Goal: Task Accomplishment & Management: Manage account settings

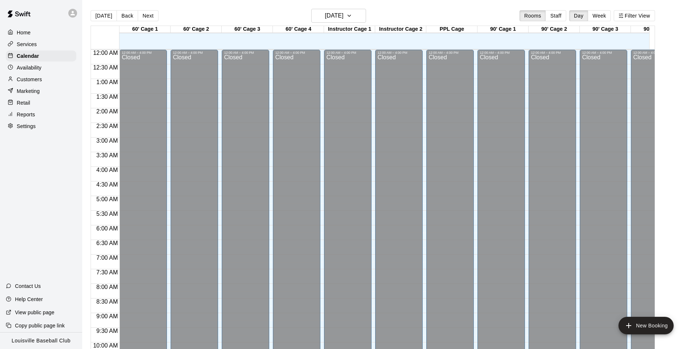
scroll to position [402, 0]
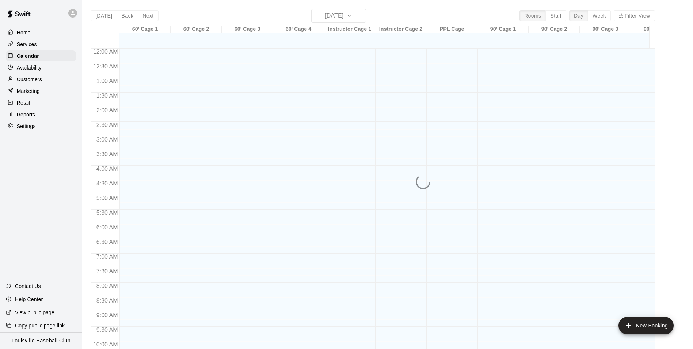
scroll to position [371, 0]
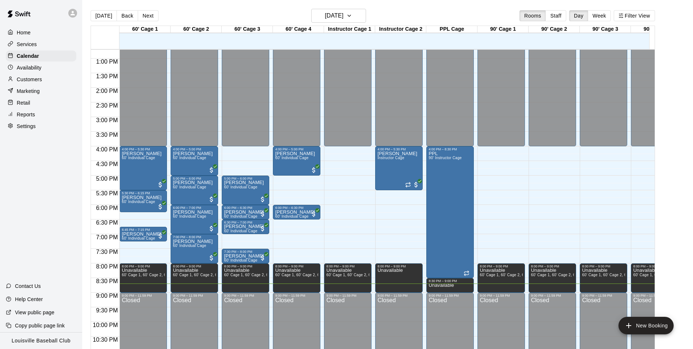
click at [37, 83] on p "Customers" at bounding box center [29, 79] width 25 height 7
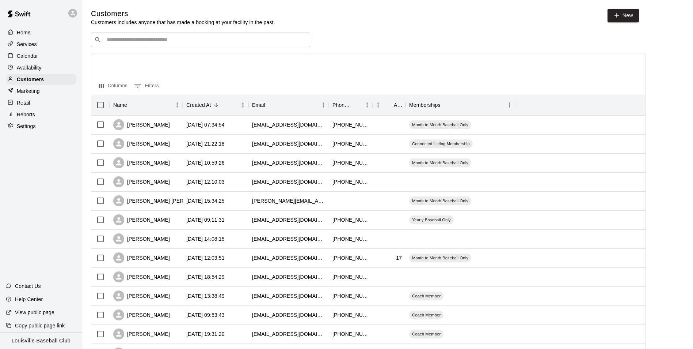
click at [270, 42] on input "Search customers by name or email" at bounding box center [206, 39] width 202 height 7
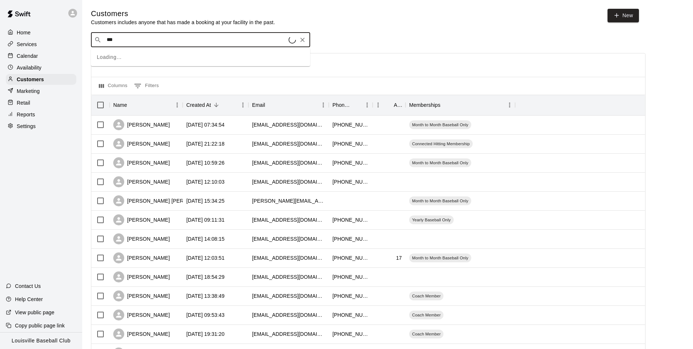
type input "****"
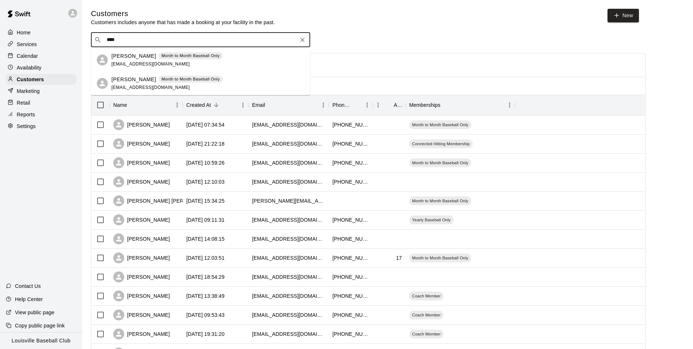
click at [138, 62] on span "melissapund@yahoo.com" at bounding box center [150, 63] width 79 height 5
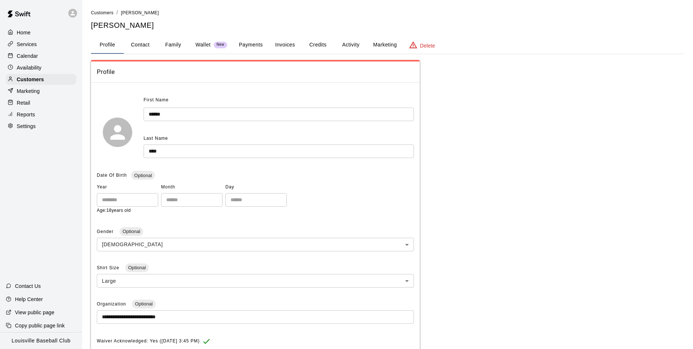
click at [346, 53] on button "Activity" at bounding box center [350, 45] width 33 height 18
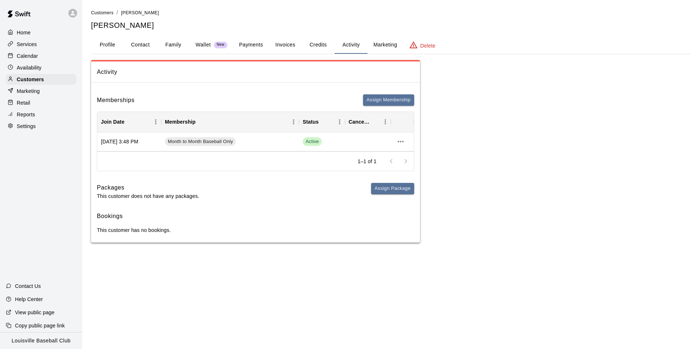
click at [29, 99] on div "Retail" at bounding box center [41, 102] width 71 height 11
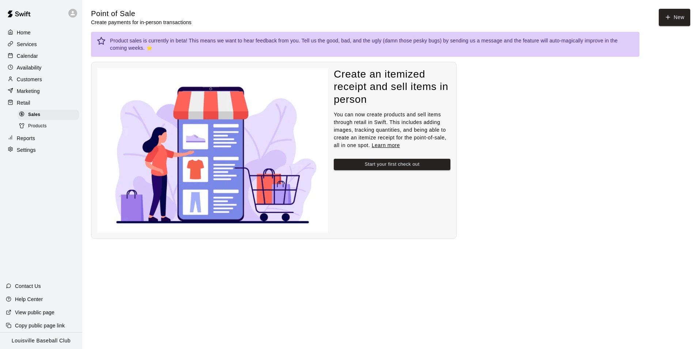
click at [34, 91] on p "Marketing" at bounding box center [28, 90] width 23 height 7
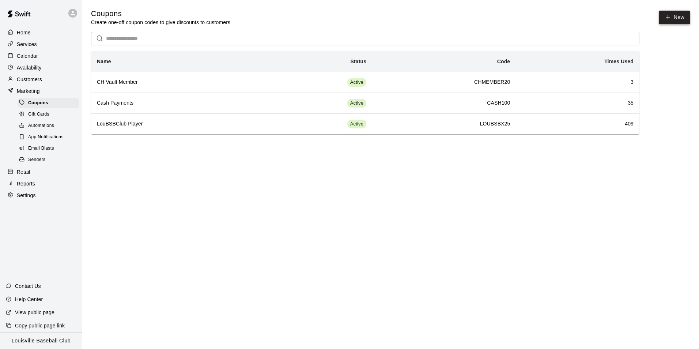
click at [674, 21] on button "New" at bounding box center [674, 18] width 31 height 14
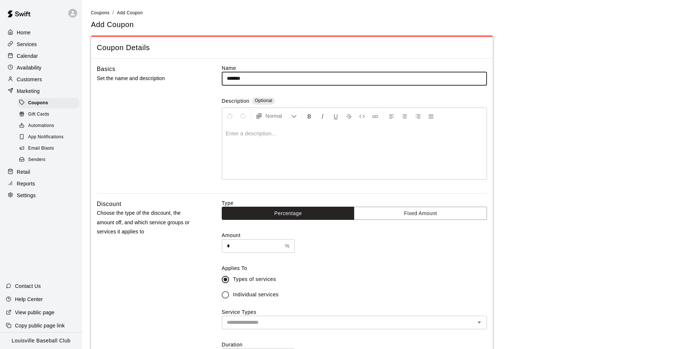
type input "*******"
click at [343, 142] on div at bounding box center [354, 151] width 265 height 55
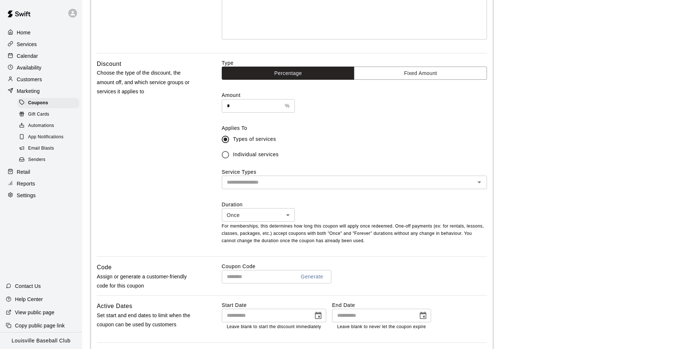
scroll to position [143, 0]
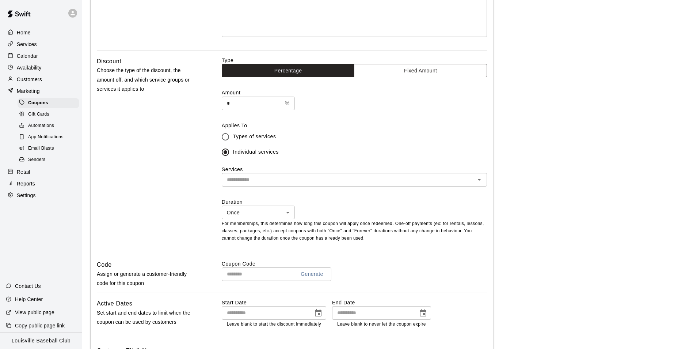
click at [323, 182] on input "text" at bounding box center [348, 179] width 249 height 9
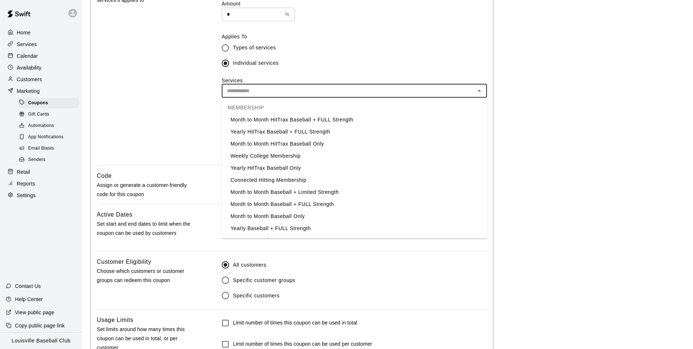
scroll to position [636, 0]
click at [302, 216] on li "Month to Month Baseball Only" at bounding box center [354, 216] width 265 height 12
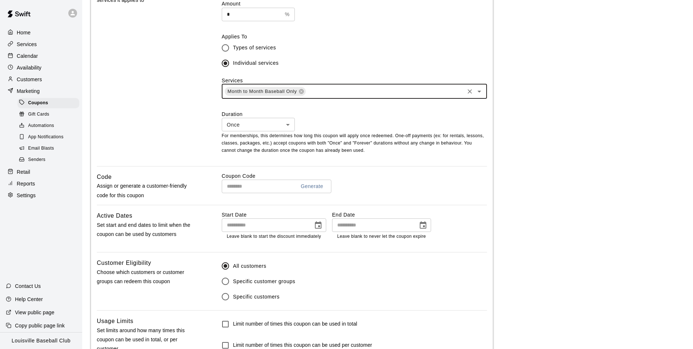
click at [289, 129] on body "**********" at bounding box center [346, 86] width 693 height 635
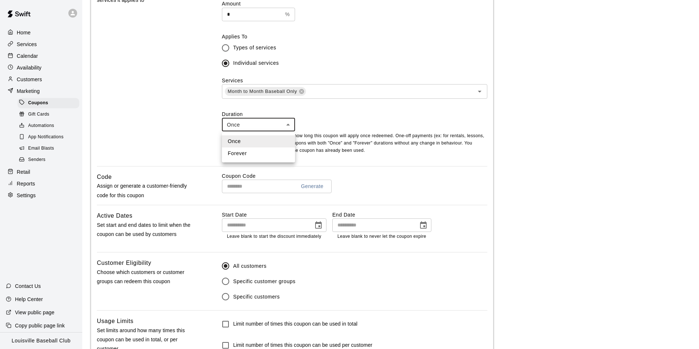
click at [292, 129] on div at bounding box center [349, 174] width 699 height 349
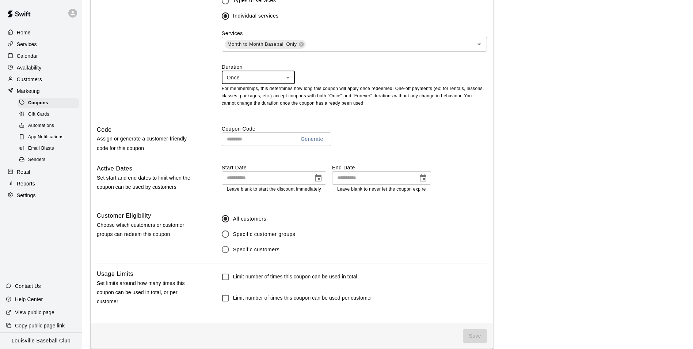
scroll to position [280, 0]
click at [255, 141] on input "text" at bounding box center [256, 138] width 68 height 14
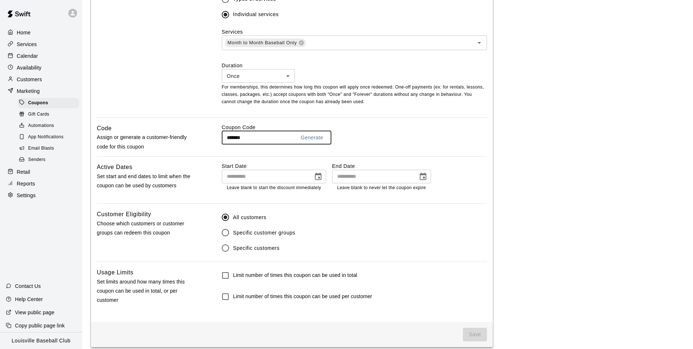
type input "*******"
click at [320, 179] on icon "Choose date" at bounding box center [318, 175] width 7 height 7
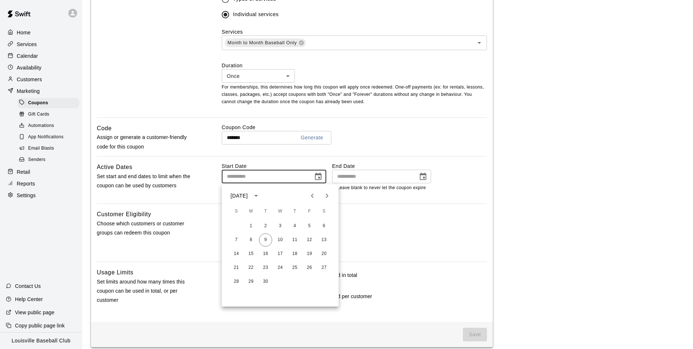
click at [563, 164] on main "**********" at bounding box center [387, 38] width 593 height 618
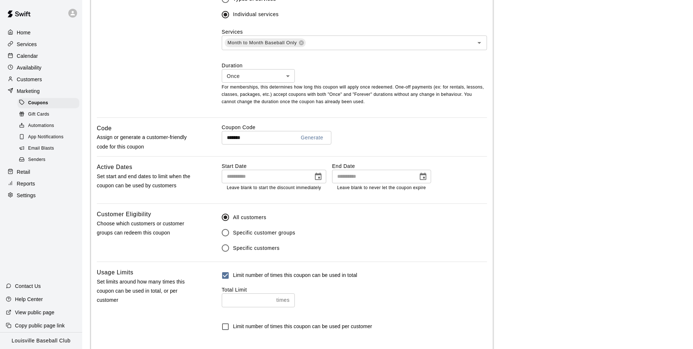
click at [244, 303] on input "number" at bounding box center [248, 300] width 52 height 14
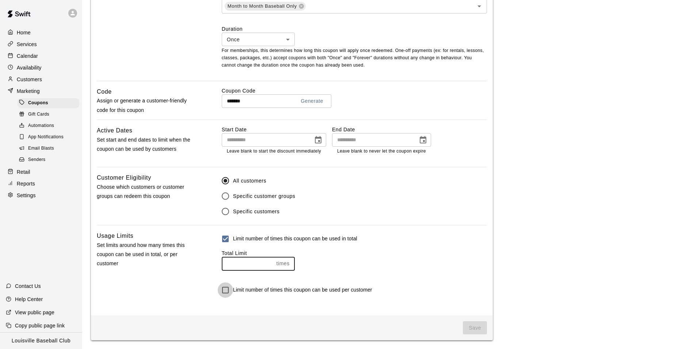
type input "*"
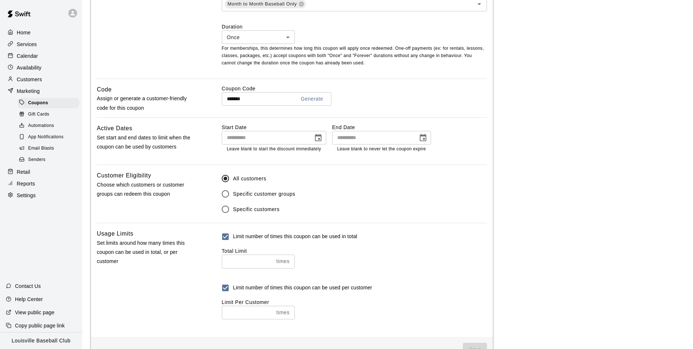
click at [255, 314] on input "number" at bounding box center [248, 313] width 52 height 14
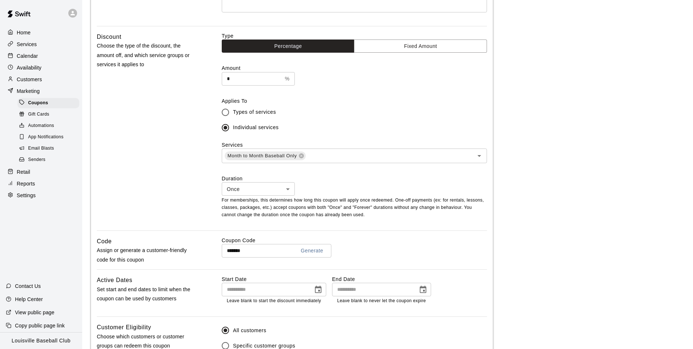
scroll to position [167, 0]
type input "*"
click at [257, 79] on input "*" at bounding box center [252, 79] width 60 height 14
type input "***"
click at [594, 109] on main "**********" at bounding box center [387, 177] width 593 height 671
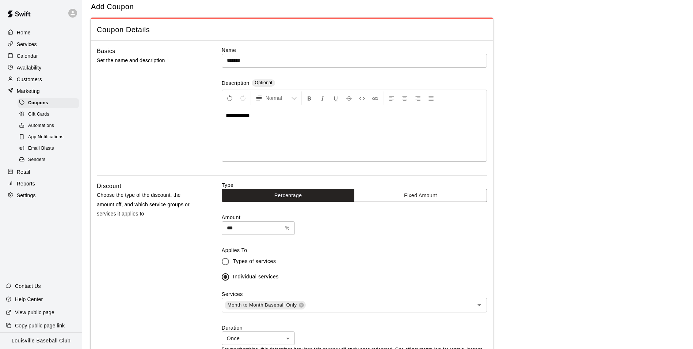
scroll to position [0, 0]
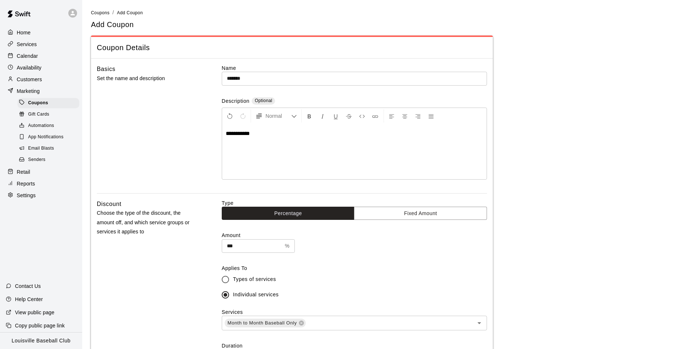
click at [311, 137] on div "**********" at bounding box center [354, 151] width 265 height 55
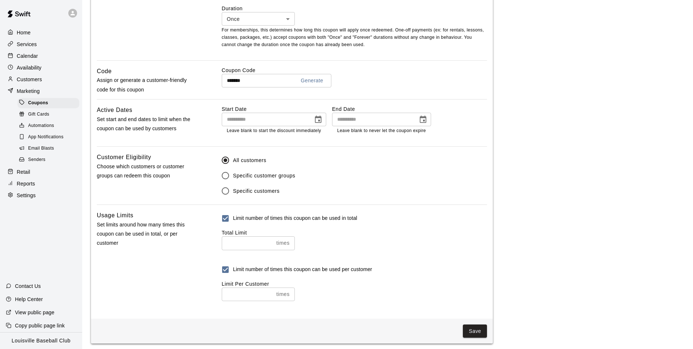
scroll to position [344, 0]
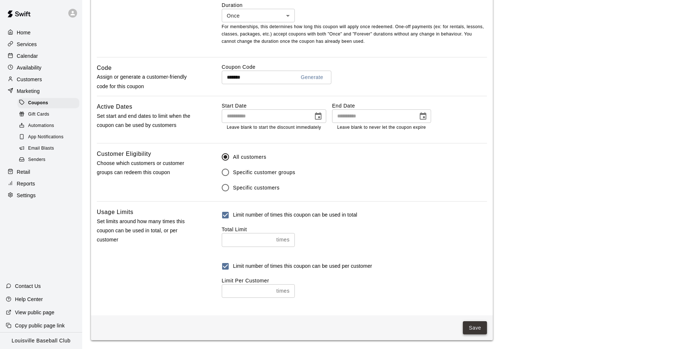
click at [473, 329] on button "Save" at bounding box center [475, 328] width 24 height 14
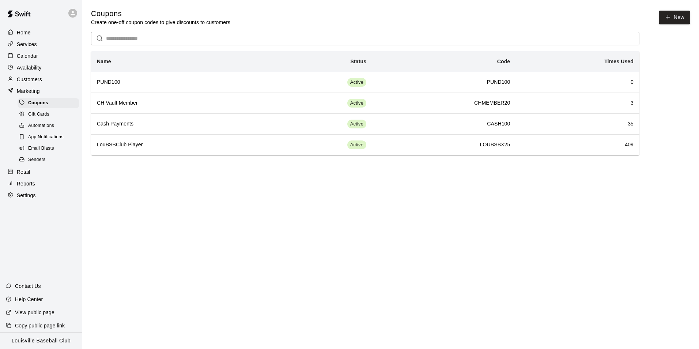
click at [37, 79] on p "Customers" at bounding box center [29, 79] width 25 height 7
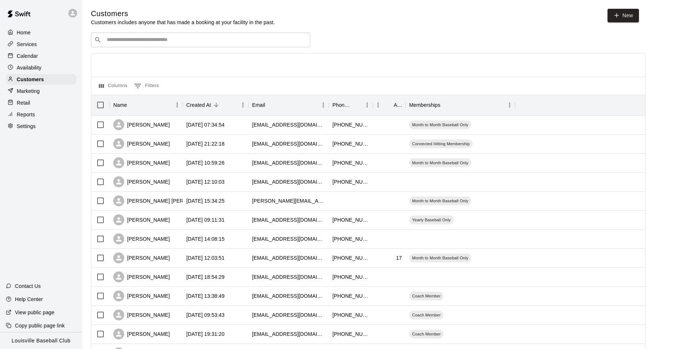
click at [186, 38] on input "Search customers by name or email" at bounding box center [206, 39] width 202 height 7
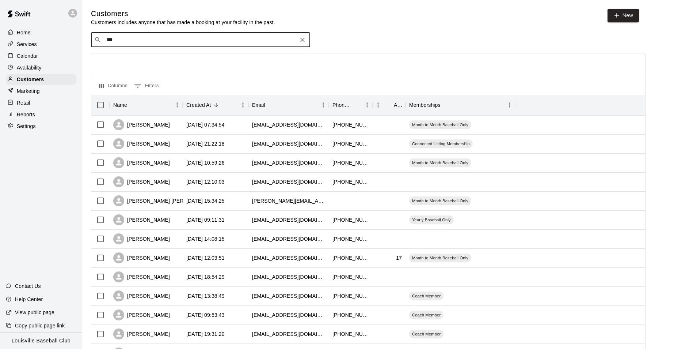
type input "****"
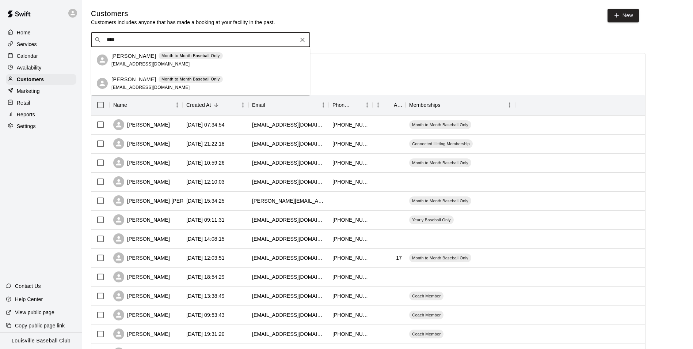
click at [137, 65] on span "melissapund@yahoo.com" at bounding box center [150, 63] width 79 height 5
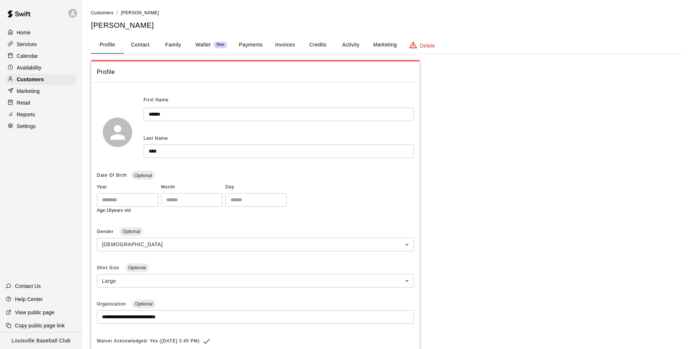
click at [353, 45] on button "Activity" at bounding box center [350, 45] width 33 height 18
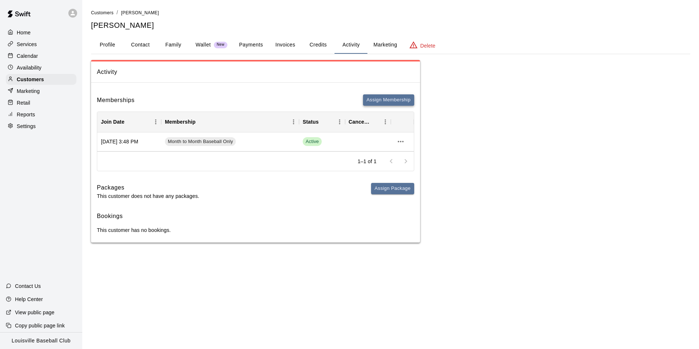
click at [391, 102] on button "Assign Membership" at bounding box center [388, 99] width 51 height 11
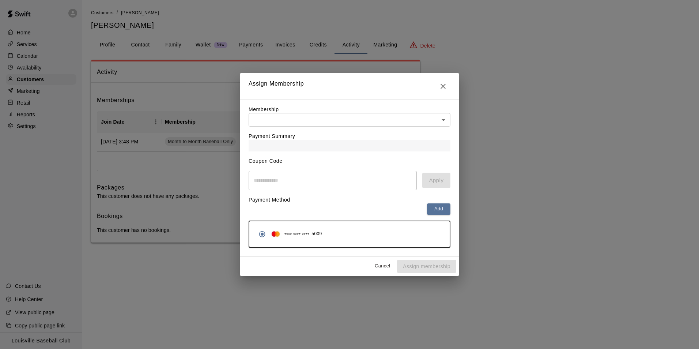
click at [445, 125] on body "Home Services Calendar Availability Customers Marketing Retail Reports Settings…" at bounding box center [349, 128] width 699 height 257
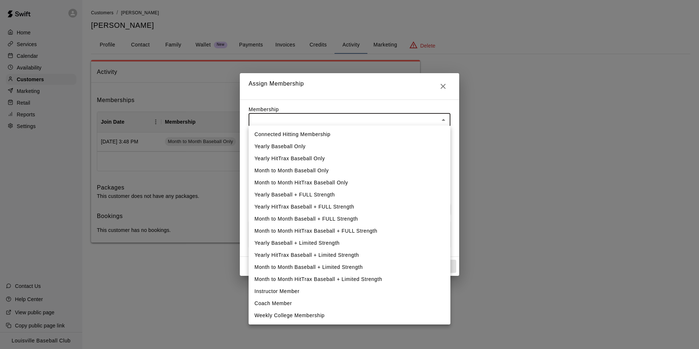
click at [318, 171] on li "Month to Month Baseball Only" at bounding box center [349, 170] width 202 height 12
type input "**********"
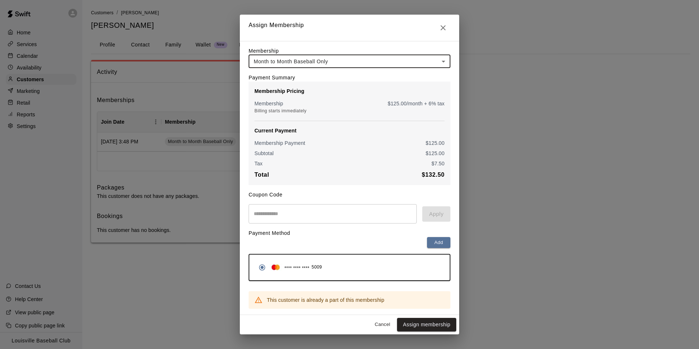
click at [296, 216] on input "text" at bounding box center [332, 213] width 168 height 19
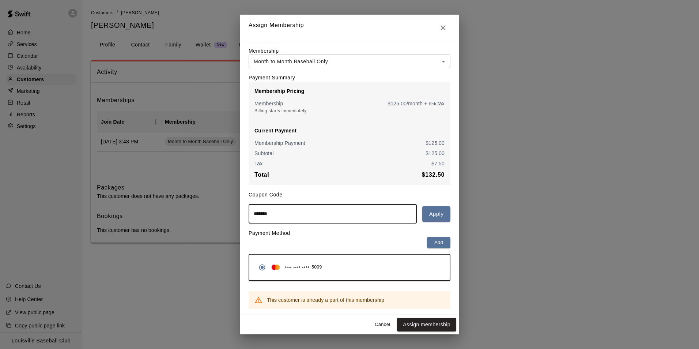
type input "*******"
click at [438, 217] on button "Apply" at bounding box center [436, 213] width 28 height 15
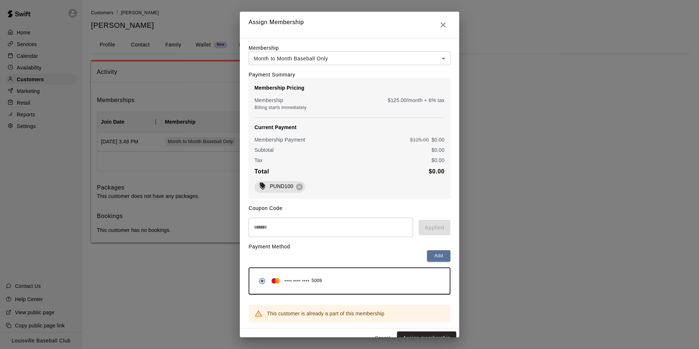
scroll to position [16, 0]
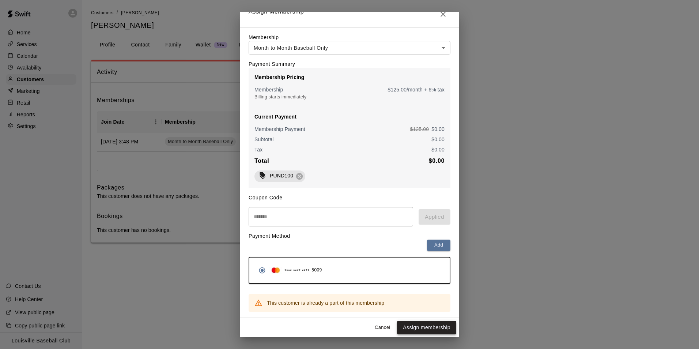
click at [437, 330] on button "Assign membership" at bounding box center [426, 327] width 59 height 14
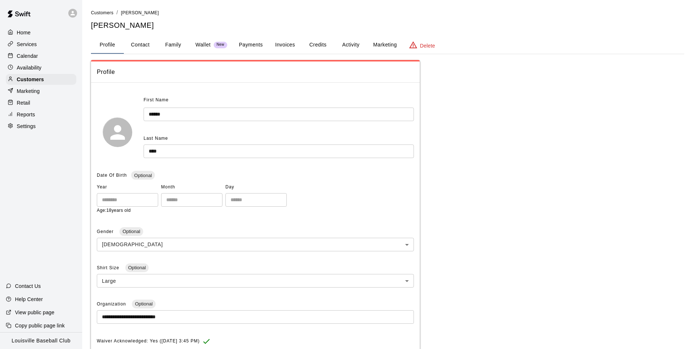
click at [354, 39] on button "Activity" at bounding box center [350, 45] width 33 height 18
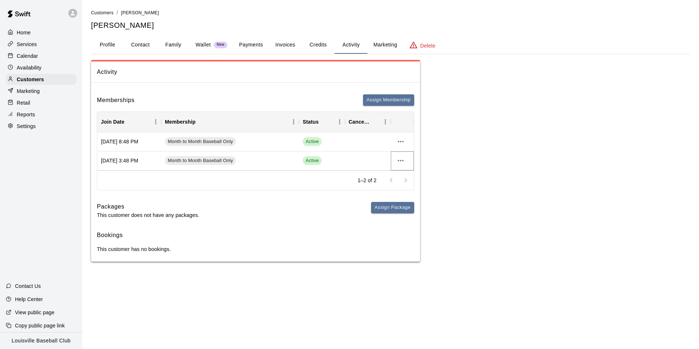
click at [401, 160] on icon "more actions" at bounding box center [401, 160] width 6 height 1
click at [413, 191] on li "Cancel" at bounding box center [414, 188] width 41 height 12
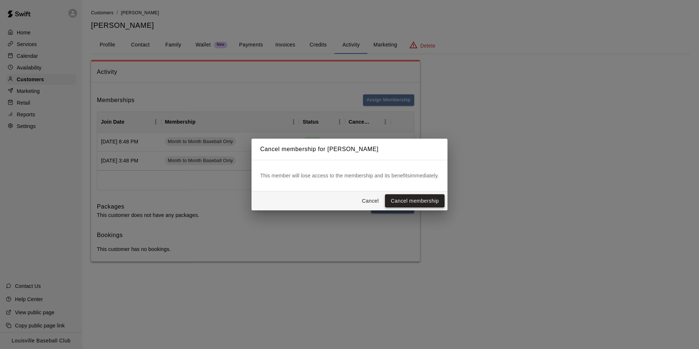
click at [424, 198] on button "Cancel membership" at bounding box center [415, 201] width 60 height 14
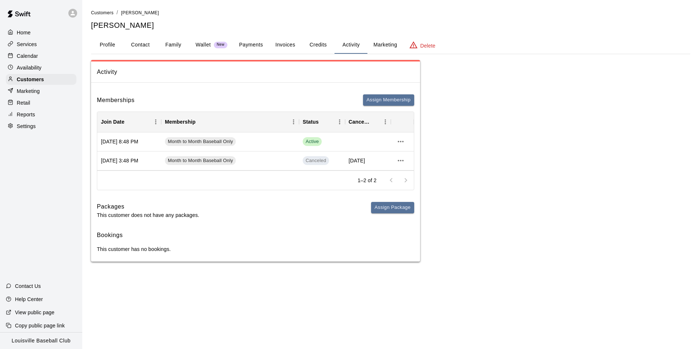
click at [139, 45] on button "Contact" at bounding box center [140, 45] width 33 height 18
select select "**"
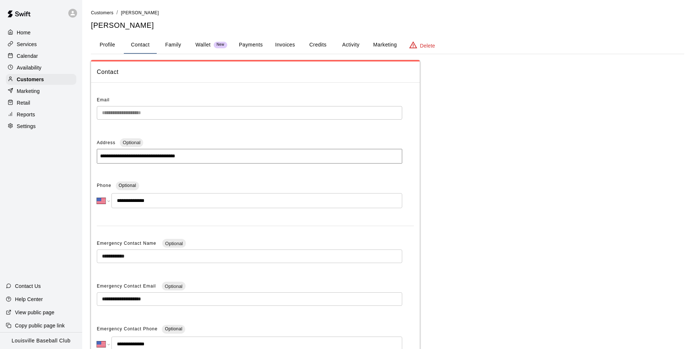
click at [26, 34] on p "Home" at bounding box center [24, 32] width 14 height 7
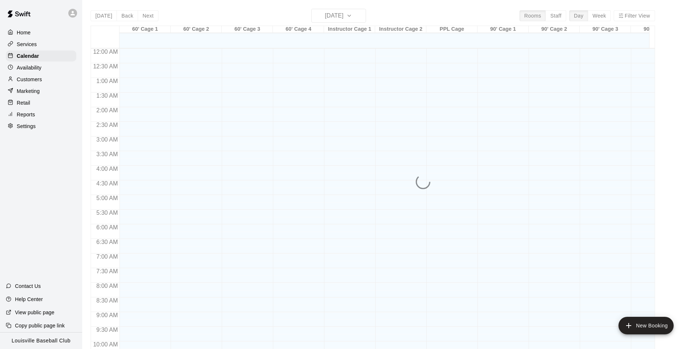
scroll to position [371, 0]
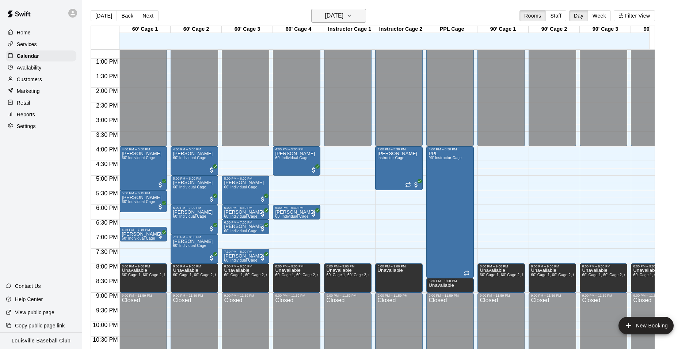
click at [356, 10] on button "Tuesday Sep 09" at bounding box center [338, 16] width 55 height 14
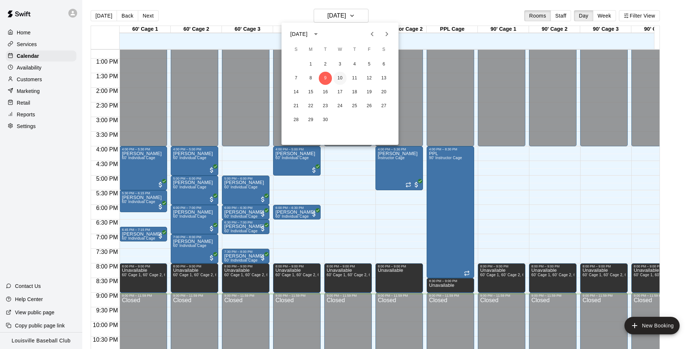
click at [339, 78] on button "10" at bounding box center [339, 78] width 13 height 13
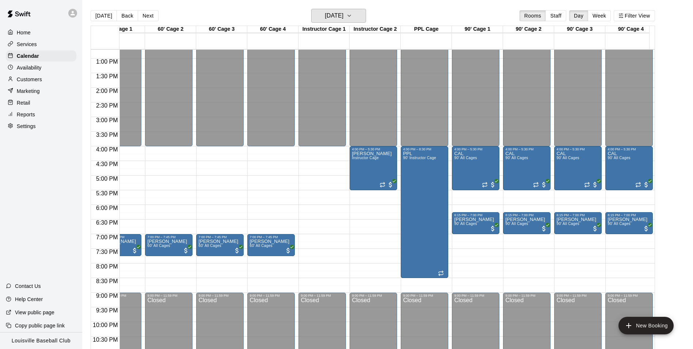
scroll to position [0, 32]
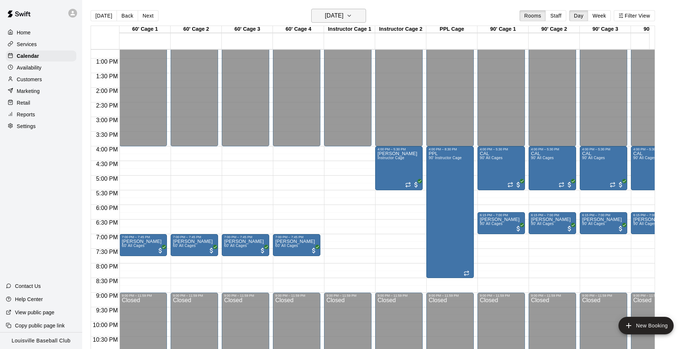
click at [348, 9] on button "Wednesday Sep 10" at bounding box center [338, 16] width 55 height 14
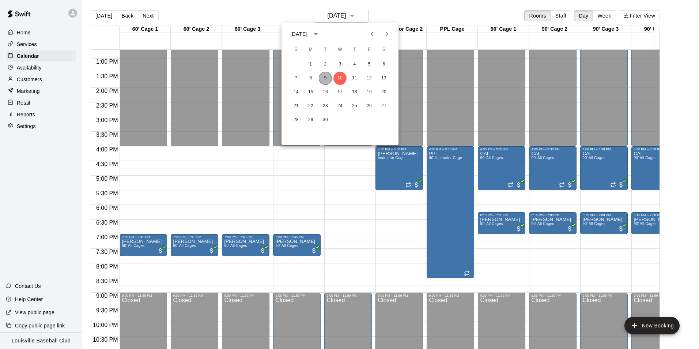
click at [325, 78] on button "9" at bounding box center [325, 78] width 13 height 13
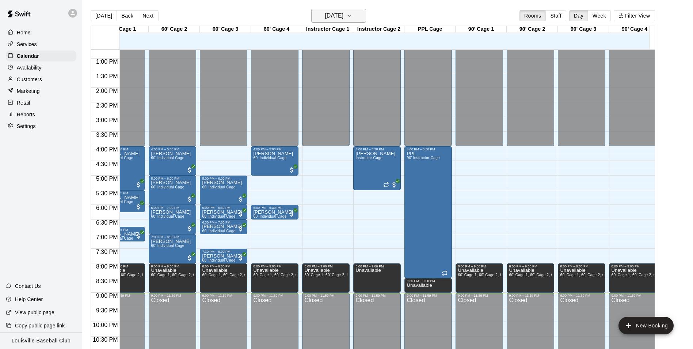
click at [344, 19] on h6 "Tuesday Sep 09" at bounding box center [334, 16] width 19 height 10
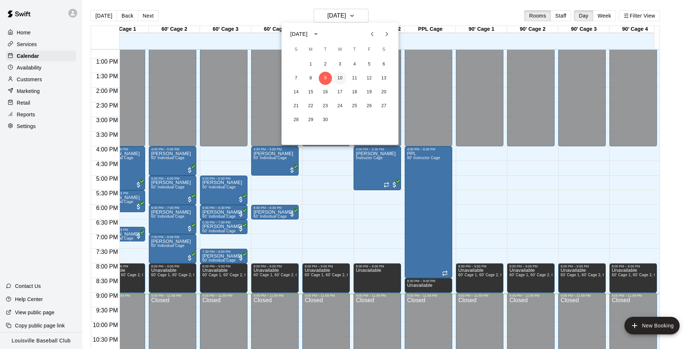
click at [340, 78] on button "10" at bounding box center [339, 78] width 13 height 13
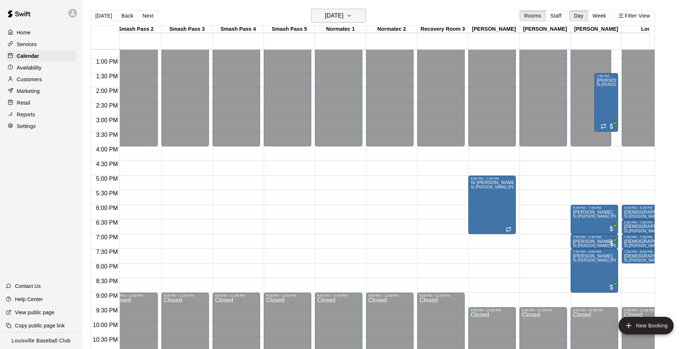
click at [344, 14] on h6 "Wednesday Sep 10" at bounding box center [334, 16] width 19 height 10
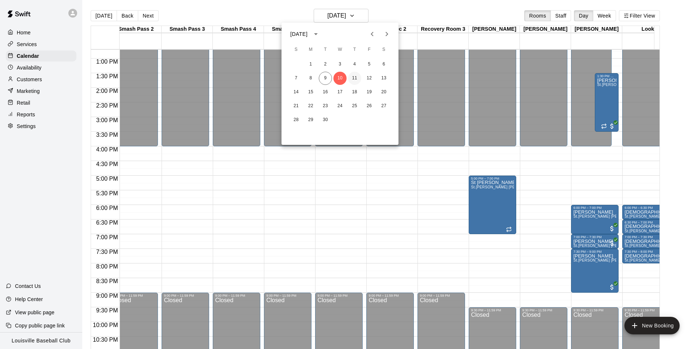
click at [354, 78] on button "11" at bounding box center [354, 78] width 13 height 13
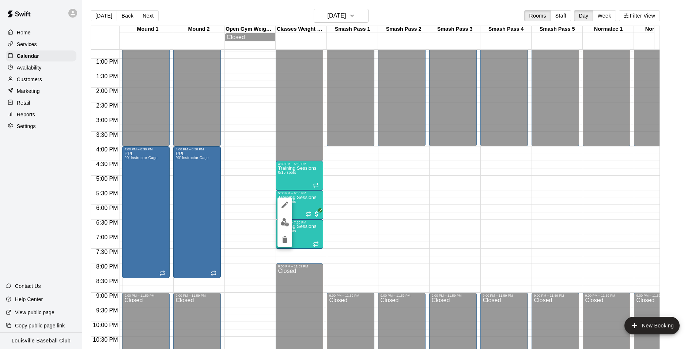
click at [284, 223] on img "edit" at bounding box center [285, 222] width 8 height 8
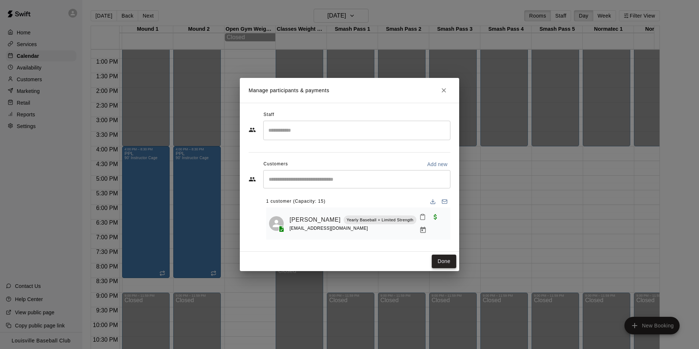
click at [442, 264] on button "Done" at bounding box center [444, 261] width 24 height 14
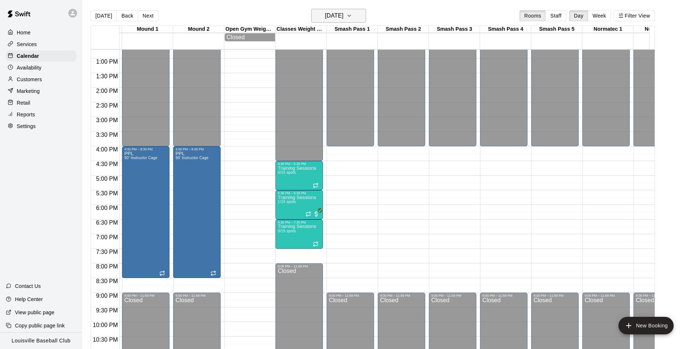
click at [344, 15] on h6 "Thursday Sep 11" at bounding box center [334, 16] width 19 height 10
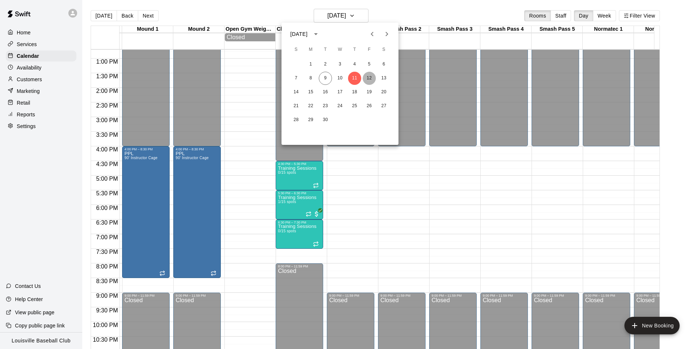
click at [371, 76] on button "12" at bounding box center [369, 78] width 13 height 13
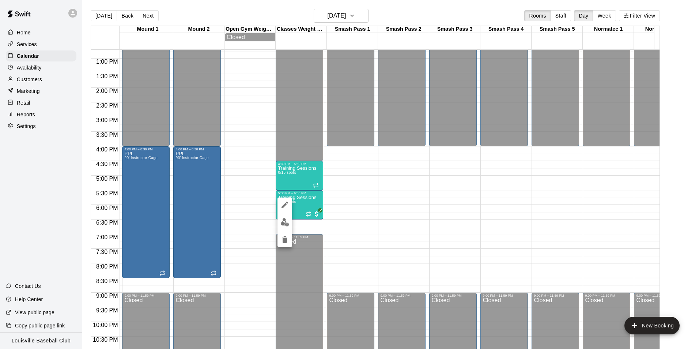
click at [285, 223] on img "edit" at bounding box center [285, 222] width 8 height 8
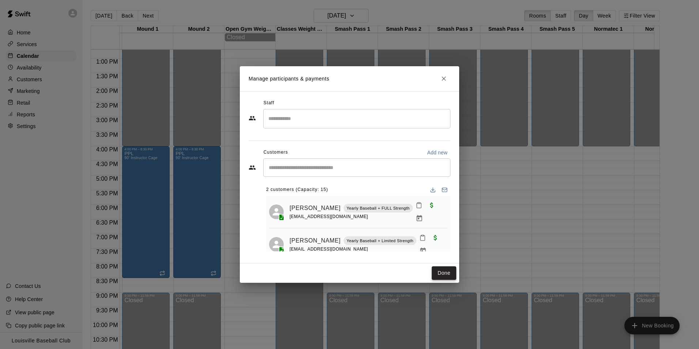
click at [444, 275] on button "Done" at bounding box center [444, 273] width 24 height 14
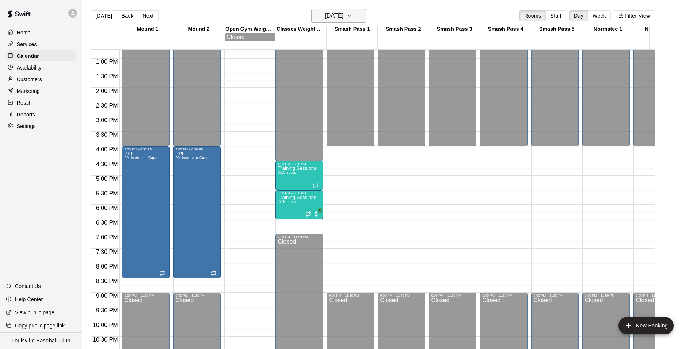
click at [344, 16] on h6 "Friday Sep 12" at bounding box center [334, 16] width 19 height 10
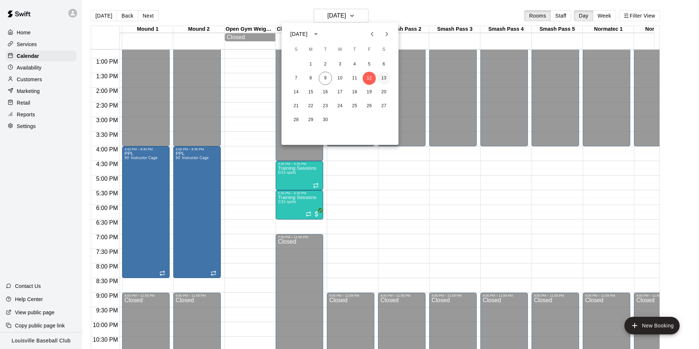
click at [386, 77] on button "13" at bounding box center [383, 78] width 13 height 13
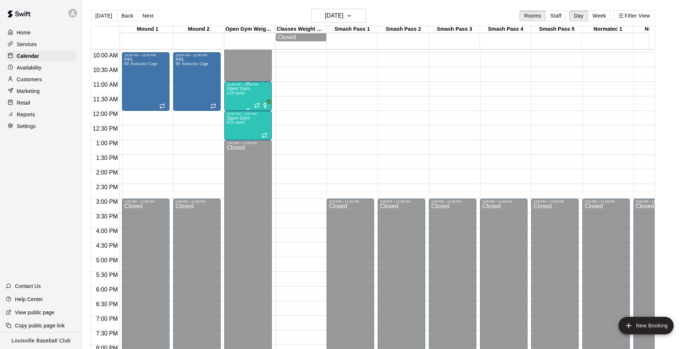
click at [243, 103] on div "Open Gym 1/15 spots" at bounding box center [238, 260] width 23 height 349
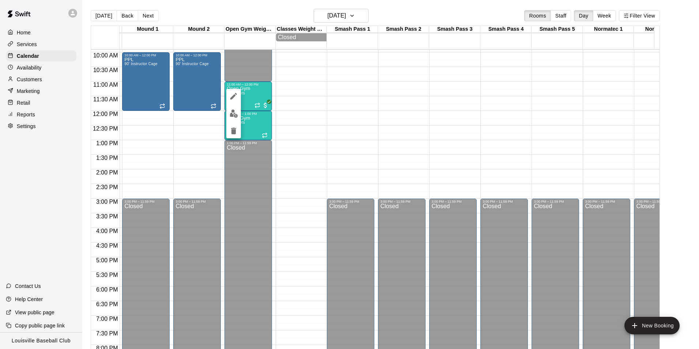
click at [235, 115] on img "edit" at bounding box center [233, 113] width 8 height 8
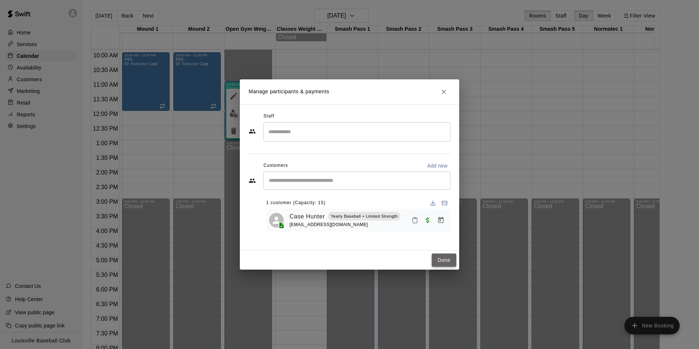
click at [443, 261] on button "Done" at bounding box center [444, 260] width 24 height 14
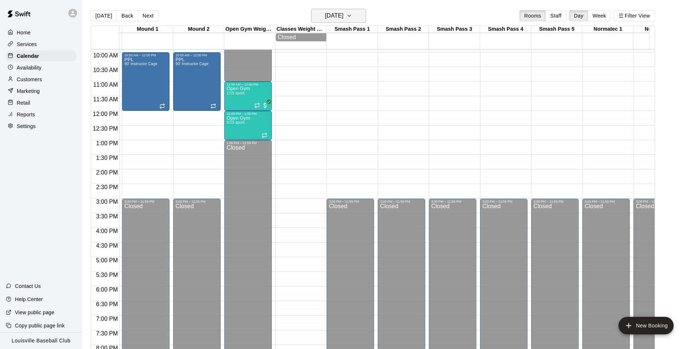
click at [352, 16] on icon "button" at bounding box center [349, 15] width 6 height 9
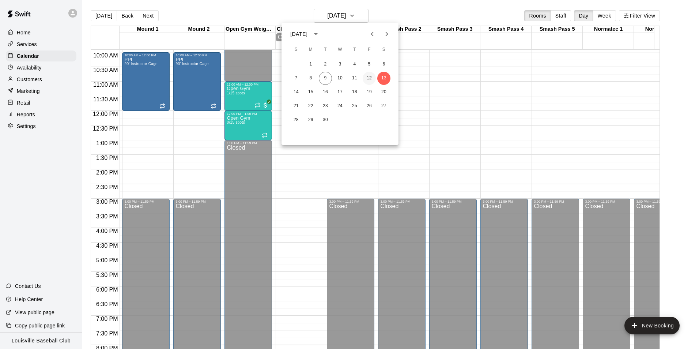
click at [372, 79] on button "12" at bounding box center [369, 78] width 13 height 13
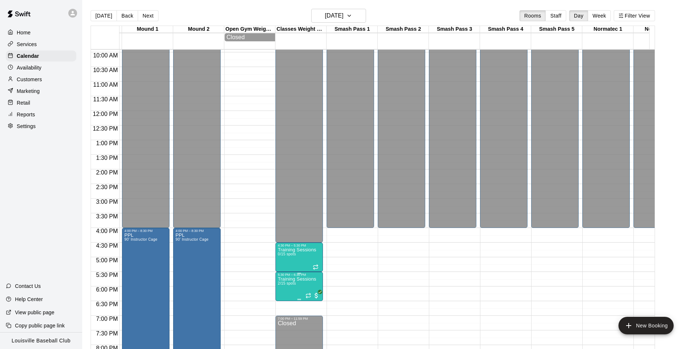
click at [293, 285] on span "2/15 spots" at bounding box center [287, 283] width 18 height 4
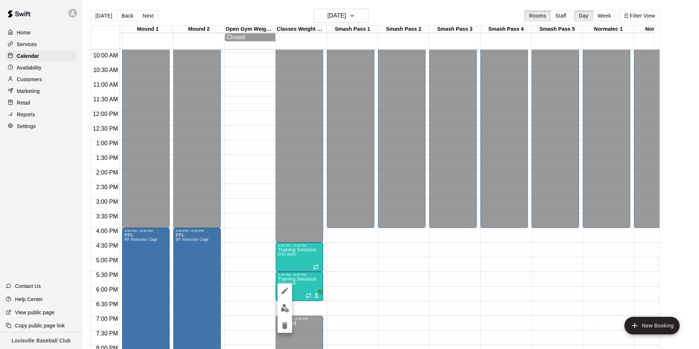
click at [284, 308] on img "edit" at bounding box center [285, 308] width 8 height 8
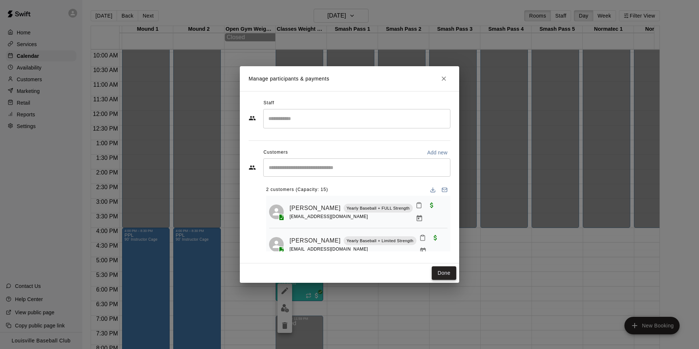
click at [435, 266] on button "Done" at bounding box center [444, 273] width 24 height 14
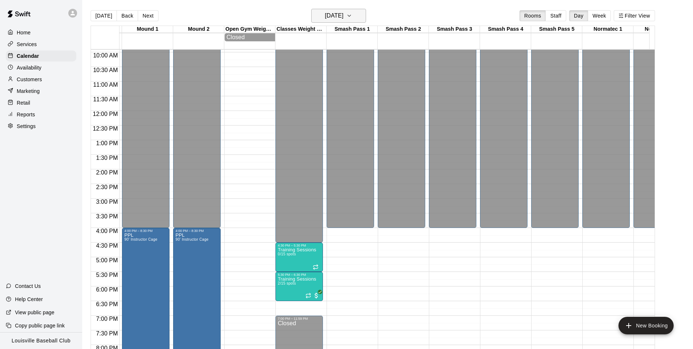
click at [342, 18] on h6 "Friday Sep 12" at bounding box center [334, 16] width 19 height 10
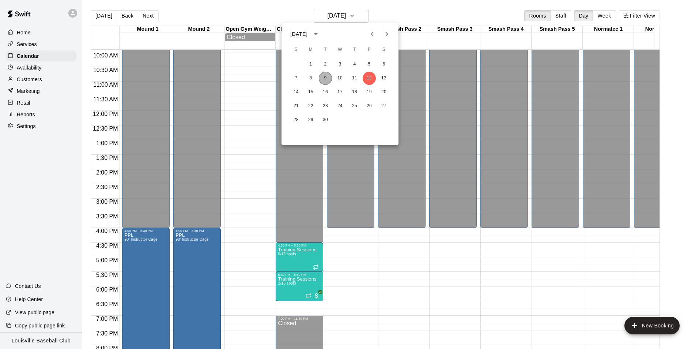
click at [326, 79] on button "9" at bounding box center [325, 78] width 13 height 13
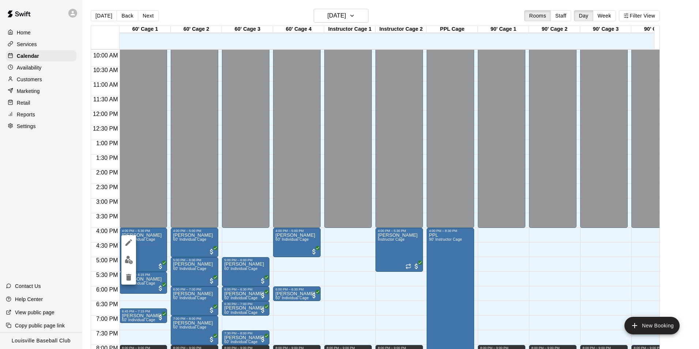
click at [131, 265] on button "edit" at bounding box center [128, 260] width 15 height 14
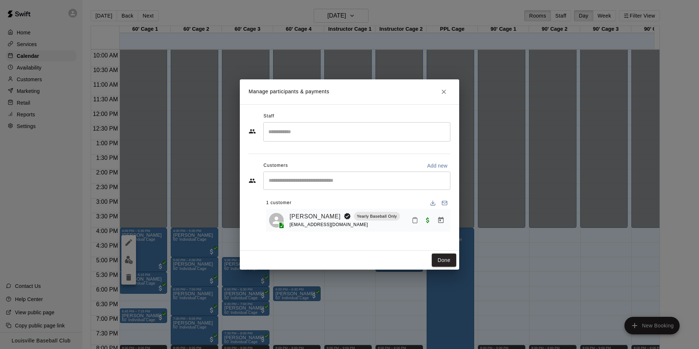
click at [415, 218] on icon "Mark attendance" at bounding box center [414, 220] width 7 height 7
click at [454, 222] on p "Mark attended" at bounding box center [464, 222] width 65 height 7
click at [443, 259] on button "Done" at bounding box center [444, 260] width 24 height 14
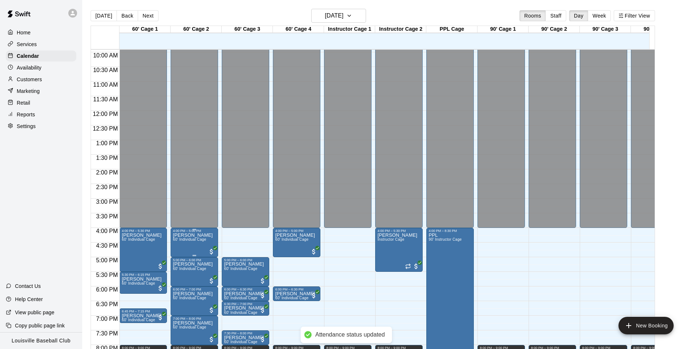
click at [196, 241] on span "60' Individual Cage" at bounding box center [189, 239] width 33 height 4
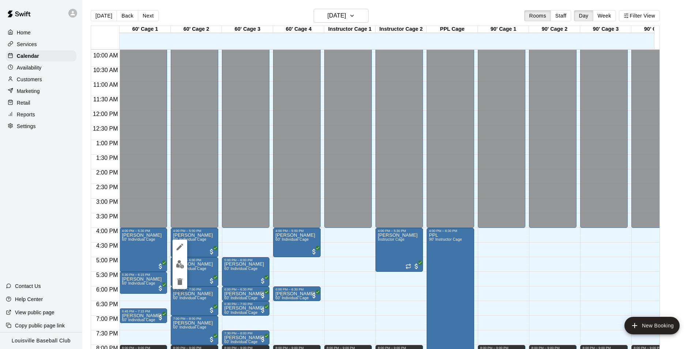
click at [179, 264] on img "edit" at bounding box center [180, 264] width 8 height 8
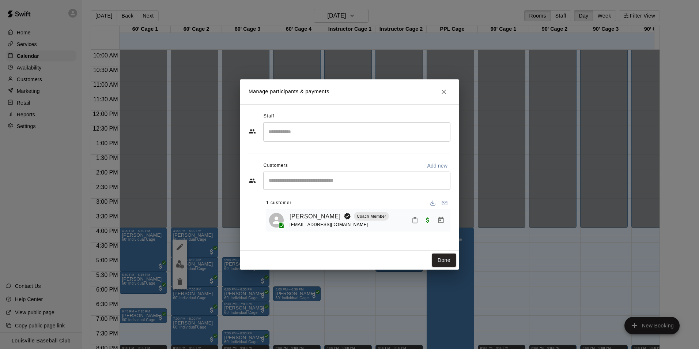
click at [415, 221] on icon "Mark attendance" at bounding box center [414, 220] width 7 height 7
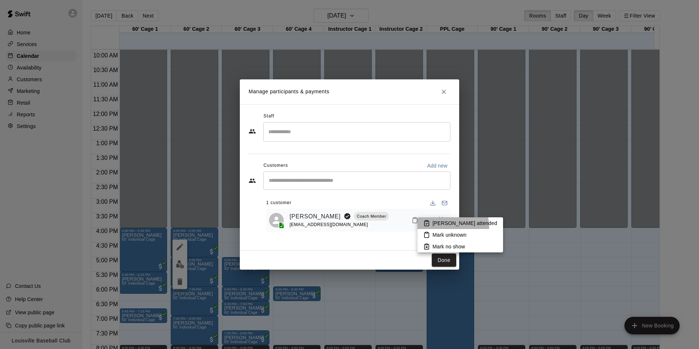
click at [452, 223] on p "Mark attended" at bounding box center [464, 222] width 65 height 7
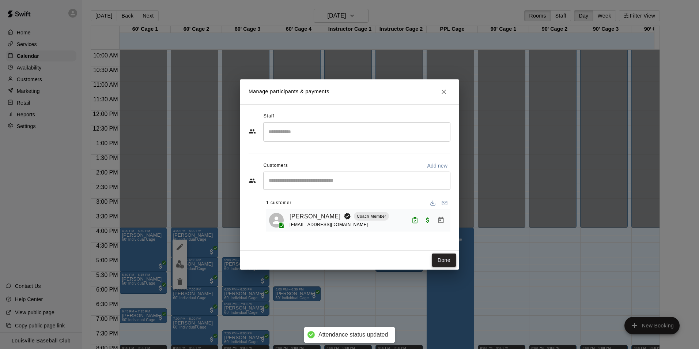
click at [443, 261] on button "Done" at bounding box center [444, 260] width 24 height 14
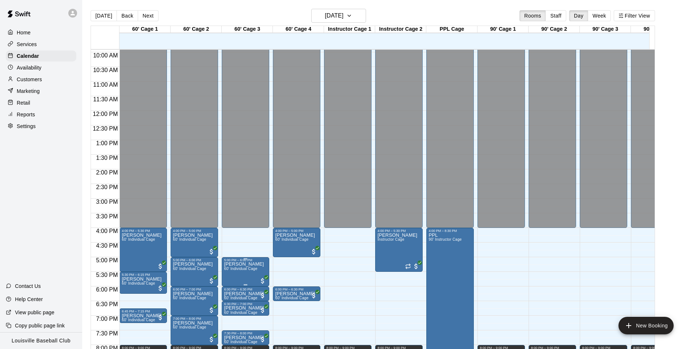
click at [246, 269] on span "60' Individual Cage" at bounding box center [240, 268] width 33 height 4
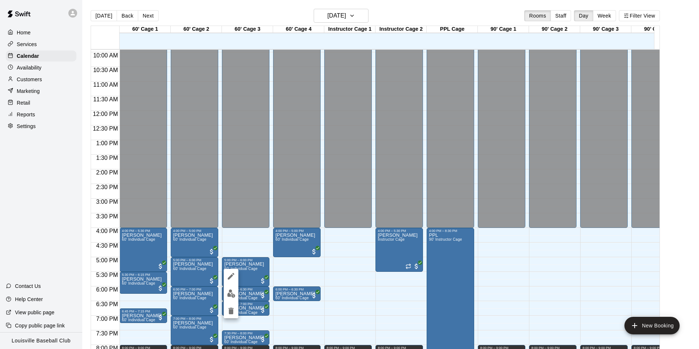
click at [231, 296] on img "edit" at bounding box center [231, 293] width 8 height 8
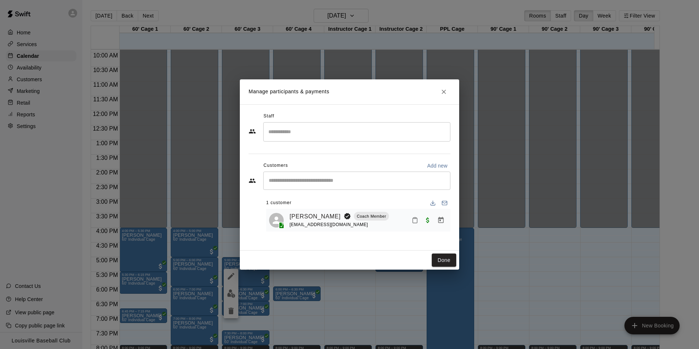
click at [413, 221] on icon "Mark attendance" at bounding box center [414, 220] width 7 height 7
click at [447, 223] on p "Mark attended" at bounding box center [464, 222] width 65 height 7
click at [447, 263] on button "Done" at bounding box center [444, 260] width 24 height 14
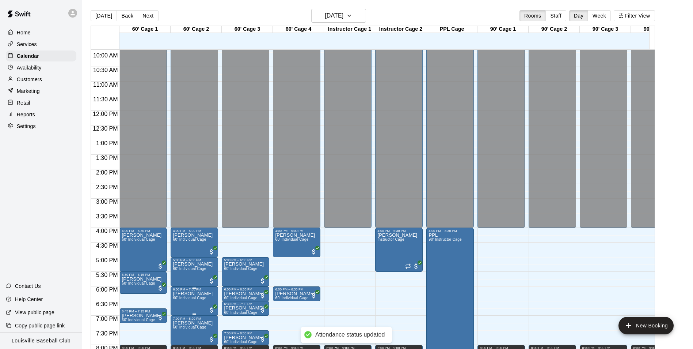
click at [193, 299] on span "60' Individual Cage" at bounding box center [189, 298] width 33 height 4
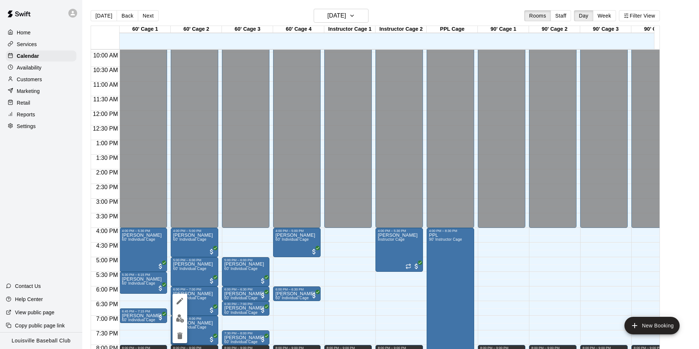
click at [180, 321] on img "edit" at bounding box center [180, 318] width 8 height 8
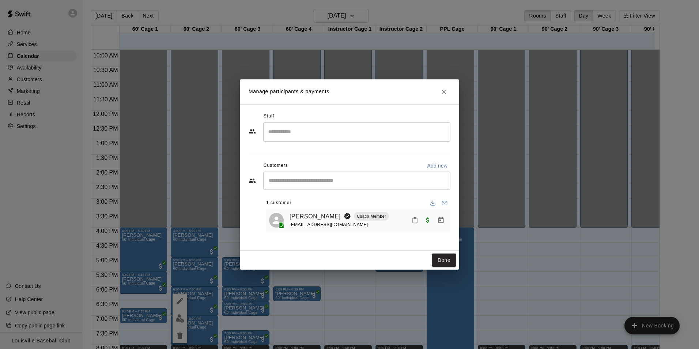
click at [415, 221] on icon "Mark attendance" at bounding box center [414, 220] width 7 height 7
click at [451, 224] on p "Mark attended" at bounding box center [464, 222] width 65 height 7
click at [448, 262] on button "Done" at bounding box center [444, 260] width 24 height 14
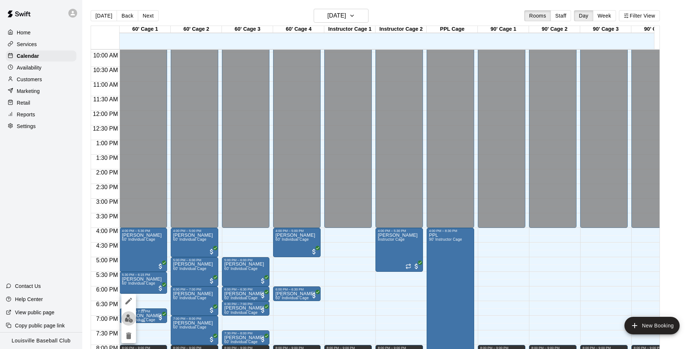
click at [130, 319] on img "edit" at bounding box center [129, 318] width 8 height 8
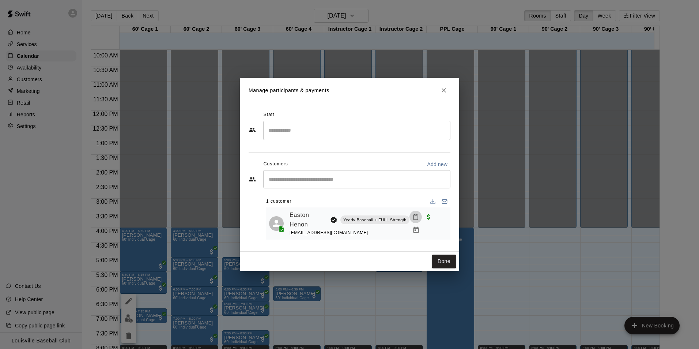
click at [412, 217] on icon "Mark attendance" at bounding box center [415, 216] width 7 height 7
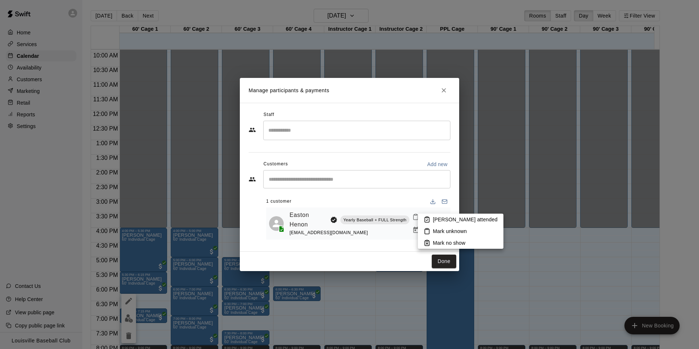
click at [457, 219] on p "Mark attended" at bounding box center [465, 219] width 65 height 7
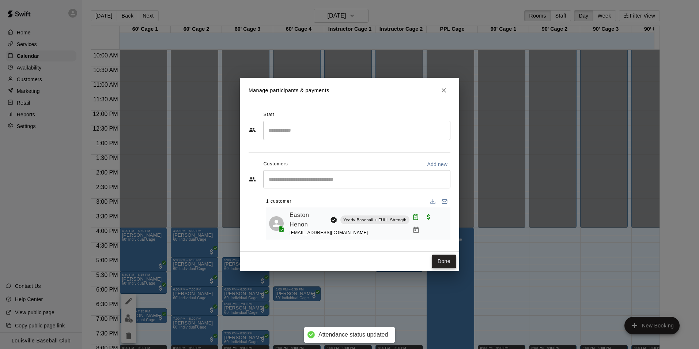
click at [445, 265] on button "Done" at bounding box center [444, 261] width 24 height 14
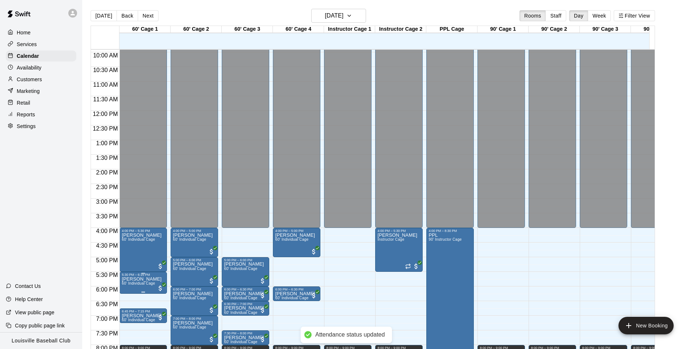
click at [142, 284] on span "60' Individual Cage" at bounding box center [138, 283] width 33 height 4
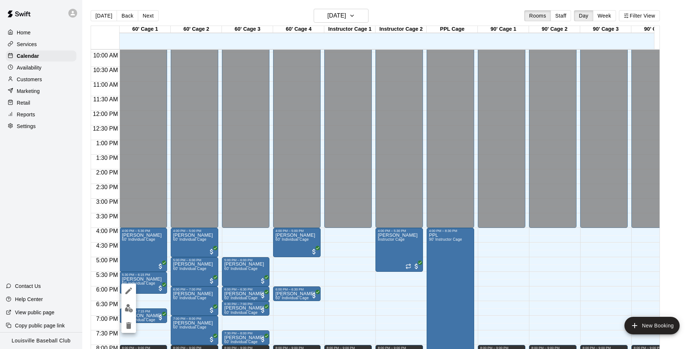
click at [127, 308] on img "edit" at bounding box center [129, 308] width 8 height 8
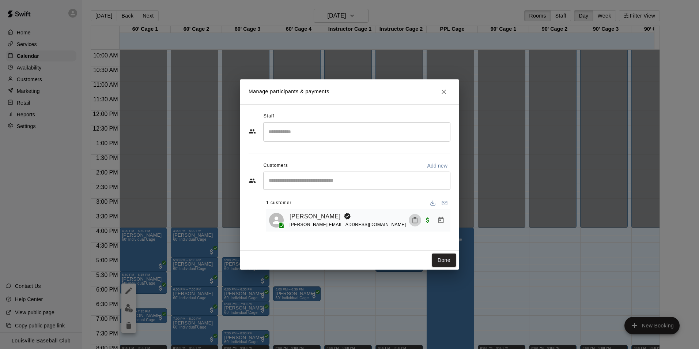
click at [413, 220] on icon "Mark attendance" at bounding box center [414, 220] width 7 height 7
click at [448, 223] on p "Mark attended" at bounding box center [464, 222] width 65 height 7
click at [444, 261] on button "Done" at bounding box center [444, 260] width 24 height 14
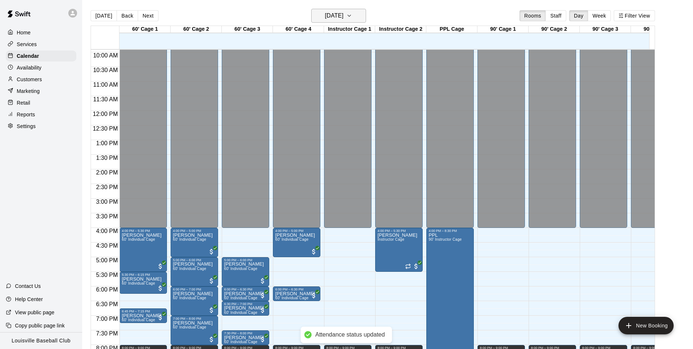
click at [344, 16] on h6 "Tuesday Sep 09" at bounding box center [334, 16] width 19 height 10
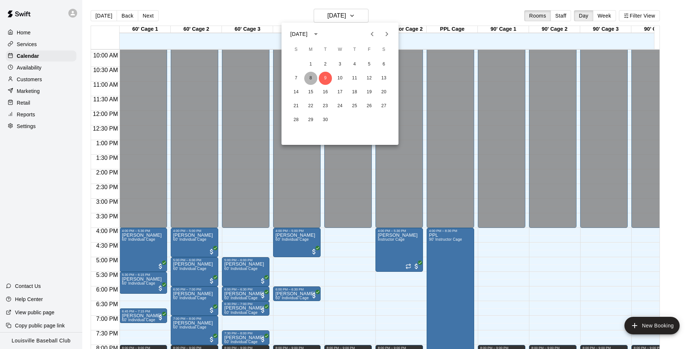
click at [311, 78] on button "8" at bounding box center [310, 78] width 13 height 13
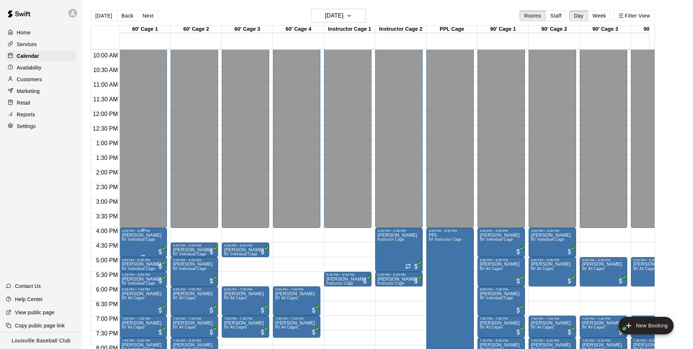
click at [137, 241] on span "60' Individual Cage" at bounding box center [138, 239] width 33 height 4
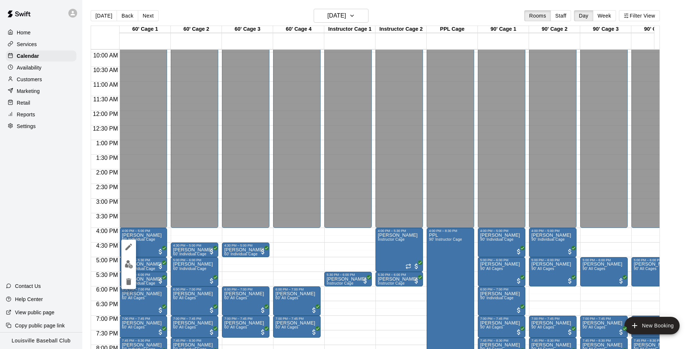
click at [128, 262] on img "edit" at bounding box center [129, 264] width 8 height 8
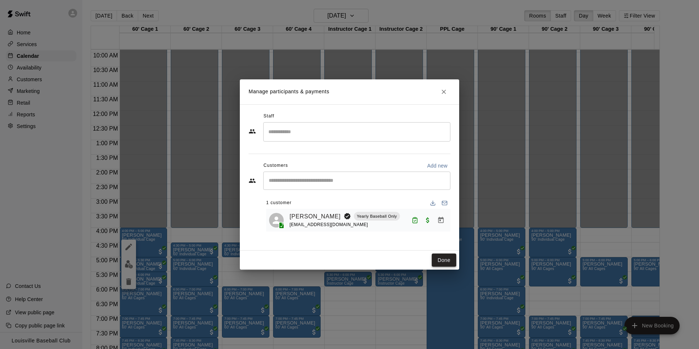
click at [440, 262] on button "Done" at bounding box center [444, 260] width 24 height 14
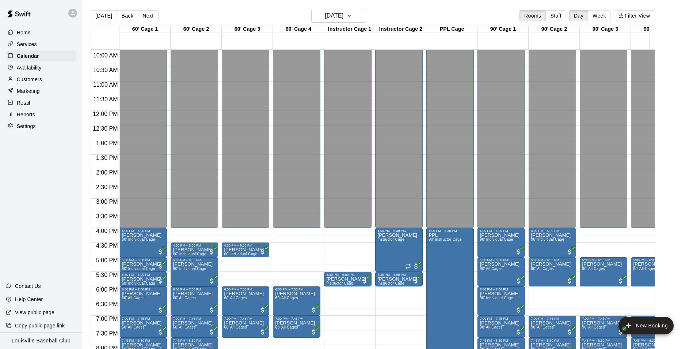
click at [34, 118] on p "Reports" at bounding box center [26, 114] width 18 height 7
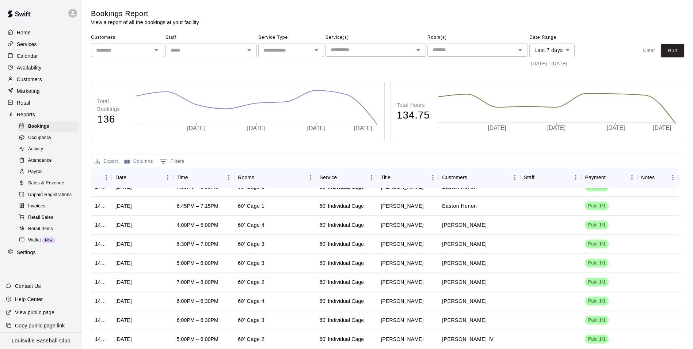
scroll to position [30, 0]
click at [48, 164] on span "Attendance" at bounding box center [40, 160] width 24 height 7
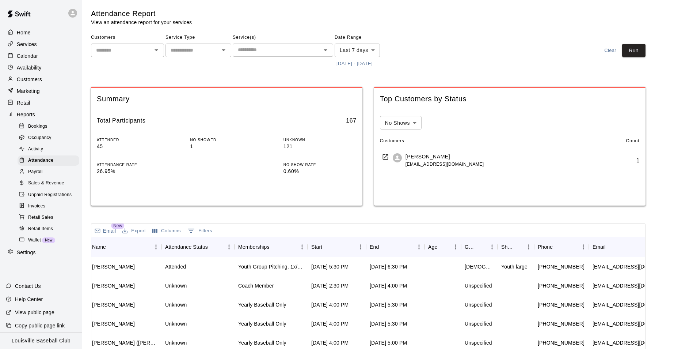
click at [39, 175] on span "Payroll" at bounding box center [35, 171] width 14 height 7
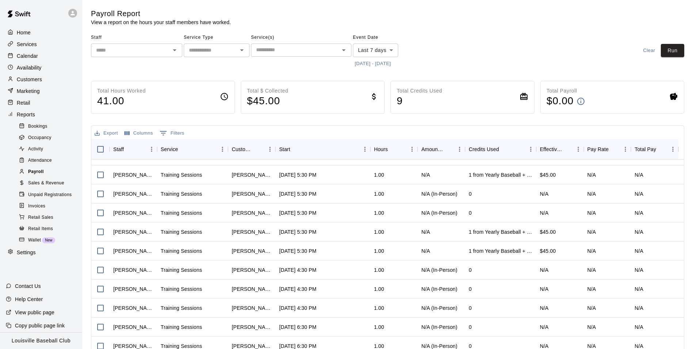
scroll to position [184, 0]
click at [391, 54] on body "Home Services Calendar Availability Customers Marketing Retail Reports Bookings…" at bounding box center [346, 192] width 693 height 384
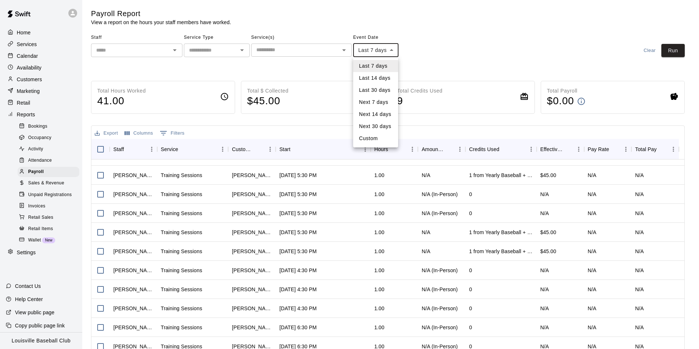
click at [397, 52] on div at bounding box center [349, 174] width 699 height 349
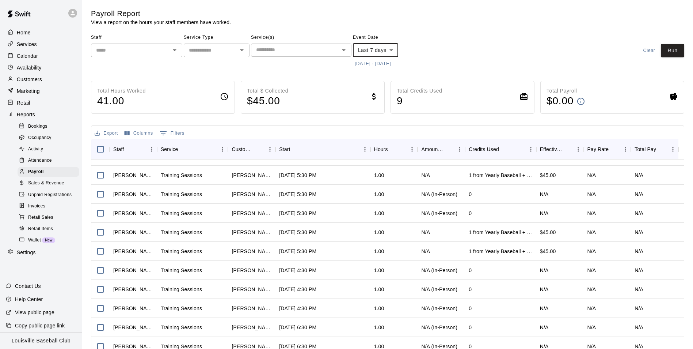
click at [341, 50] on icon "Open" at bounding box center [343, 50] width 9 height 9
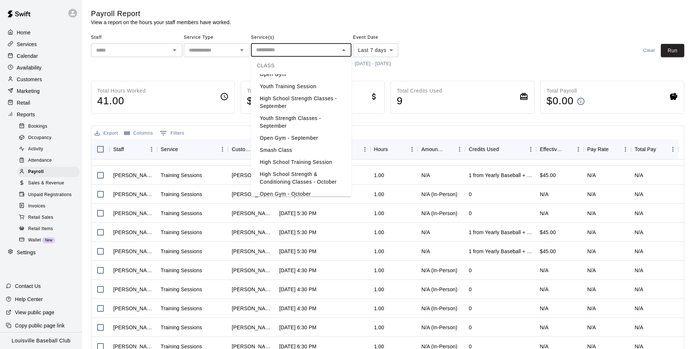
scroll to position [0, 0]
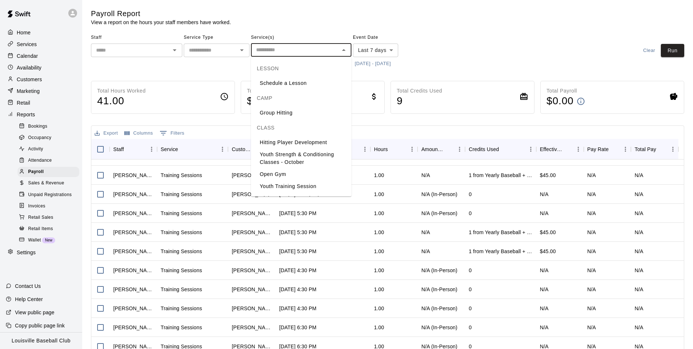
click at [33, 48] on p "Services" at bounding box center [27, 44] width 20 height 7
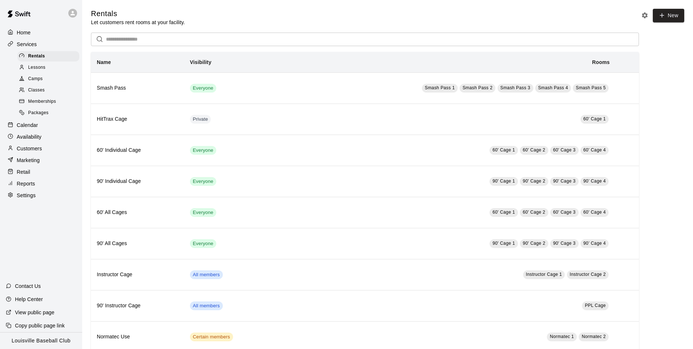
click at [44, 94] on span "Classes" at bounding box center [36, 90] width 16 height 7
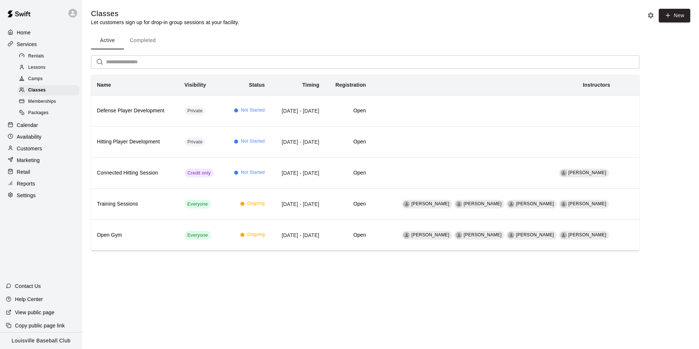
click at [148, 45] on button "Completed" at bounding box center [143, 41] width 38 height 18
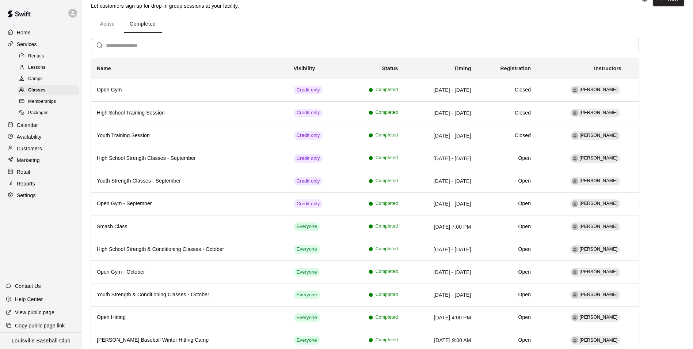
scroll to position [62, 0]
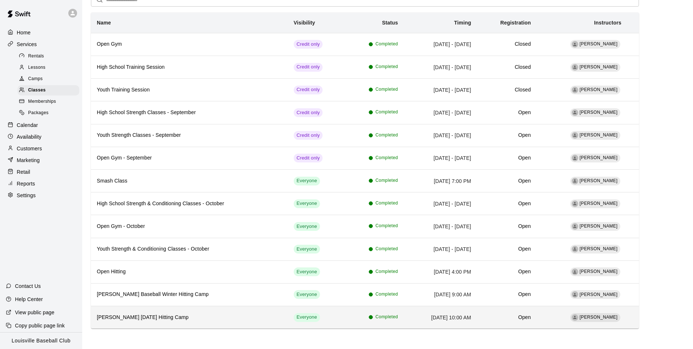
click at [255, 319] on h6 "JT Benson Thanksgiving Hitting Camp" at bounding box center [189, 317] width 185 height 8
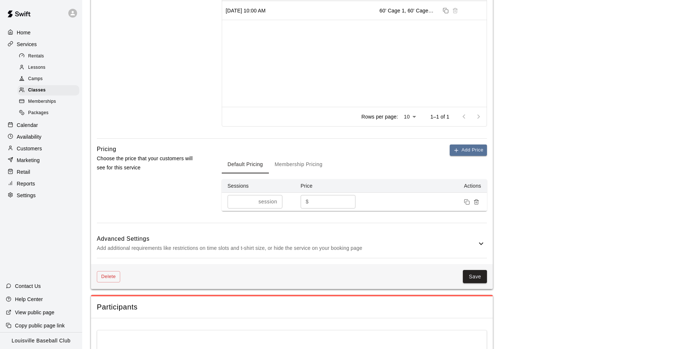
scroll to position [325, 0]
click at [111, 275] on button "Delete" at bounding box center [108, 275] width 23 height 11
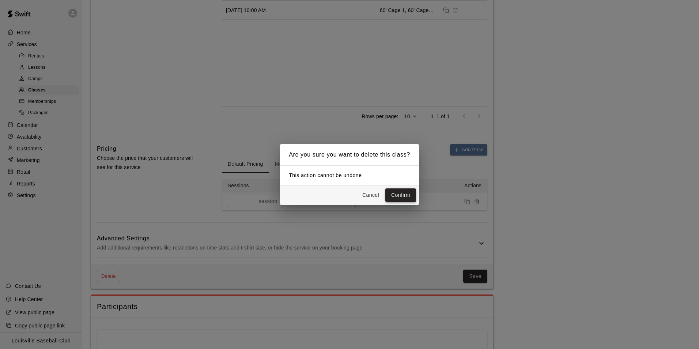
click at [405, 191] on button "Confirm" at bounding box center [400, 195] width 31 height 14
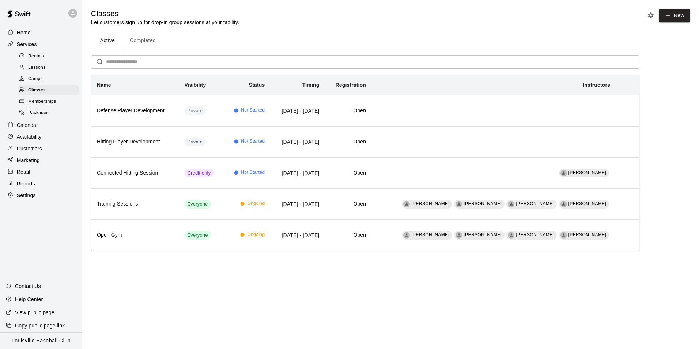
click at [149, 47] on button "Completed" at bounding box center [143, 41] width 38 height 18
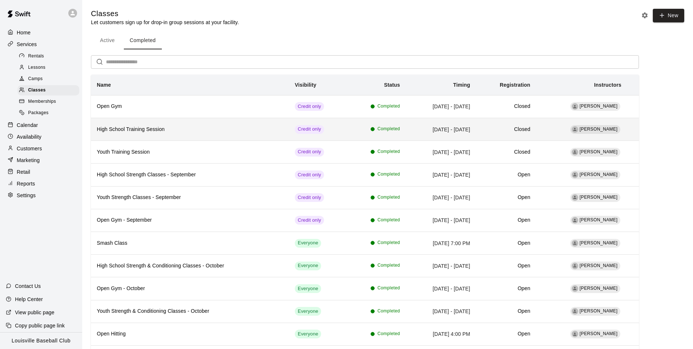
click at [225, 128] on h6 "High School Training Session" at bounding box center [190, 129] width 186 height 8
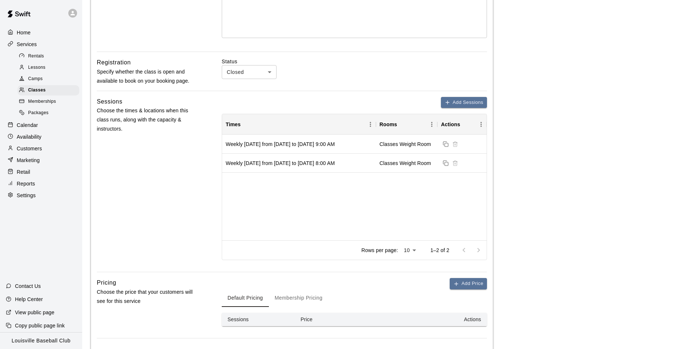
scroll to position [400, 0]
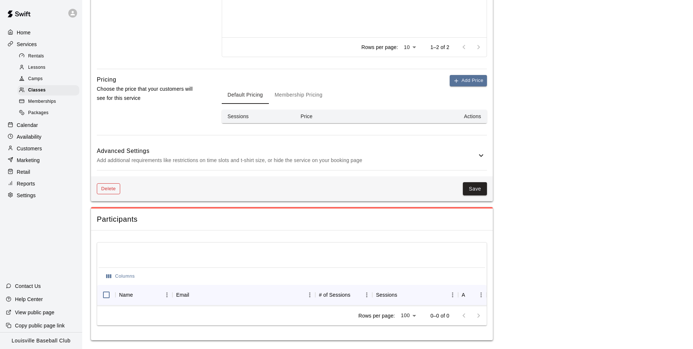
click at [113, 185] on button "Delete" at bounding box center [108, 188] width 23 height 11
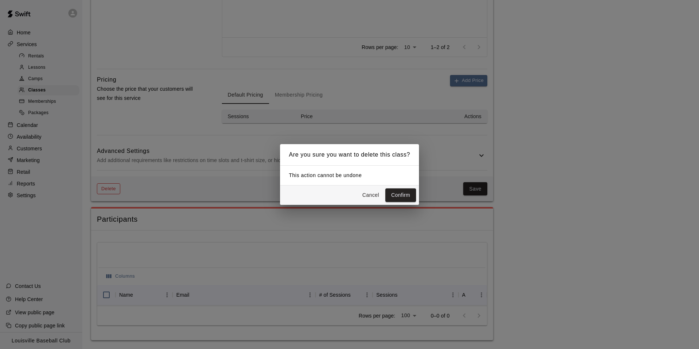
click at [399, 194] on button "Confirm" at bounding box center [400, 195] width 31 height 14
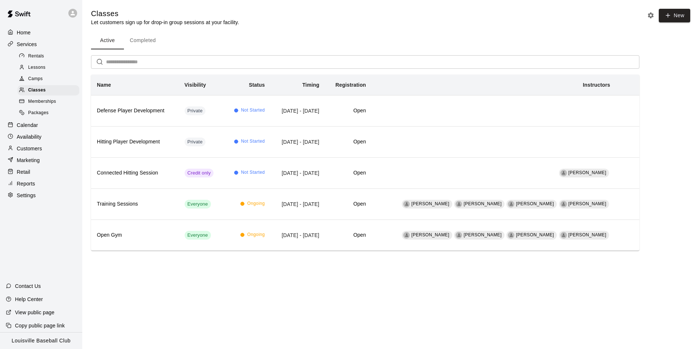
click at [151, 40] on button "Completed" at bounding box center [143, 41] width 38 height 18
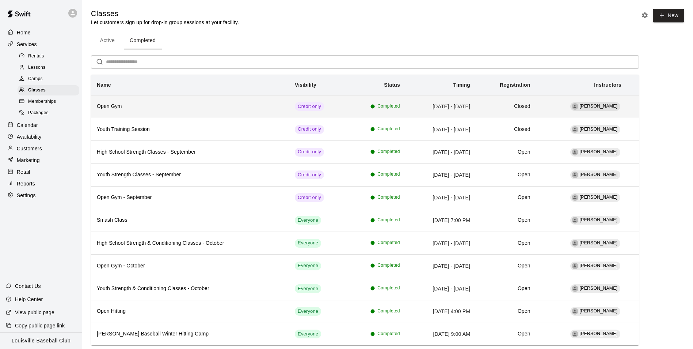
click at [240, 107] on h6 "Open Gym" at bounding box center [190, 106] width 186 height 8
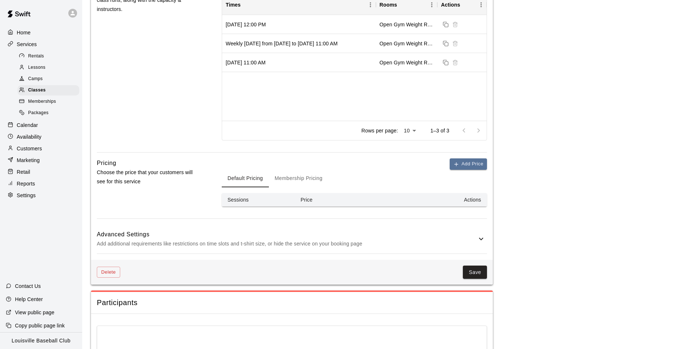
scroll to position [310, 0]
click at [109, 273] on button "Delete" at bounding box center [108, 272] width 23 height 11
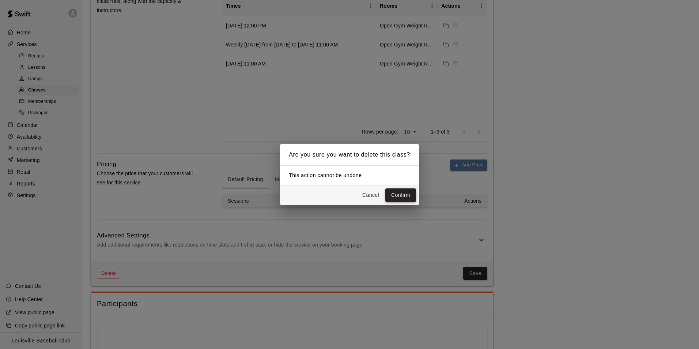
click at [400, 196] on button "Confirm" at bounding box center [400, 195] width 31 height 14
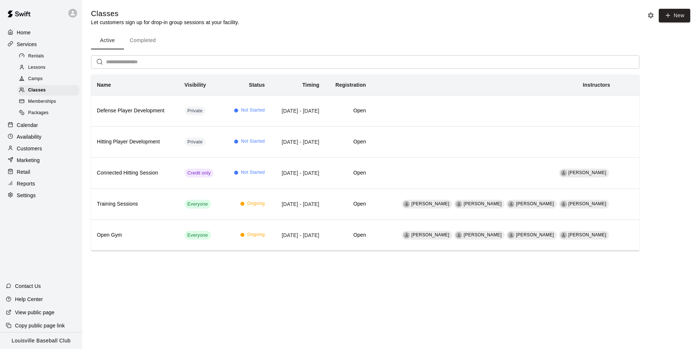
click at [152, 41] on button "Completed" at bounding box center [143, 41] width 38 height 18
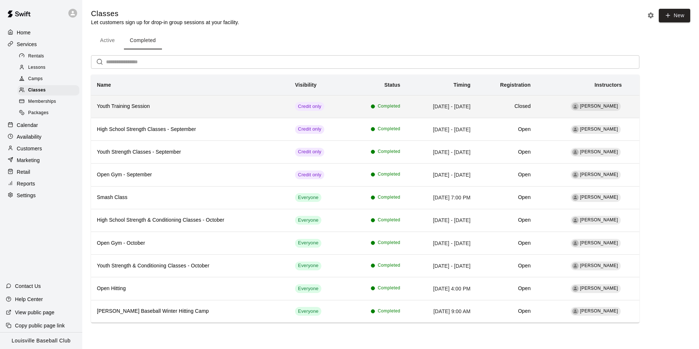
click at [266, 111] on th "Youth Training Session" at bounding box center [190, 106] width 198 height 23
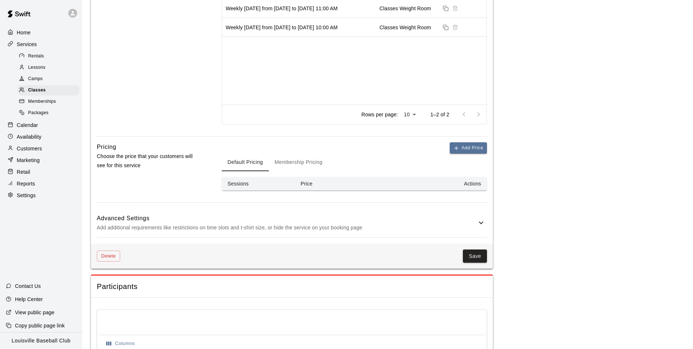
scroll to position [326, 0]
click at [108, 258] on button "Delete" at bounding box center [108, 256] width 23 height 11
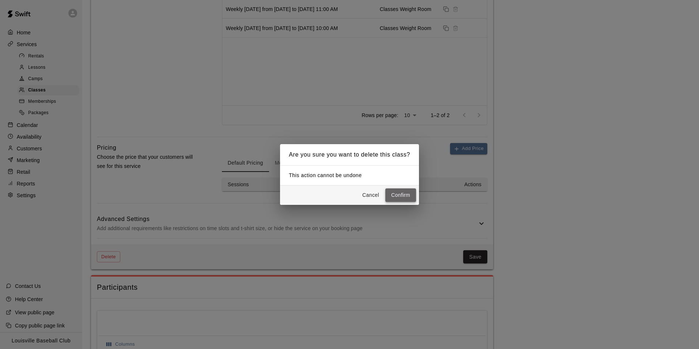
click at [400, 194] on button "Confirm" at bounding box center [400, 195] width 31 height 14
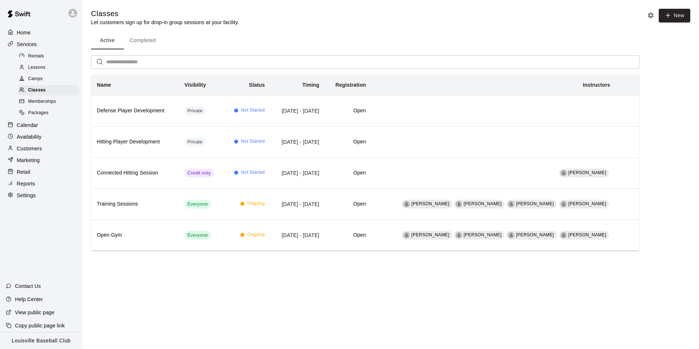
click at [149, 46] on button "Completed" at bounding box center [143, 41] width 38 height 18
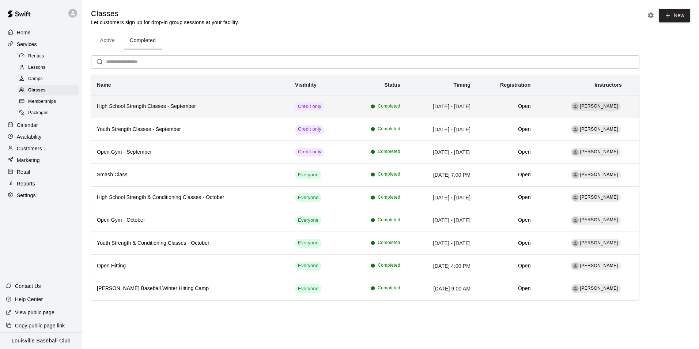
click at [232, 106] on h6 "High School Strength Classes - September" at bounding box center [190, 106] width 186 height 8
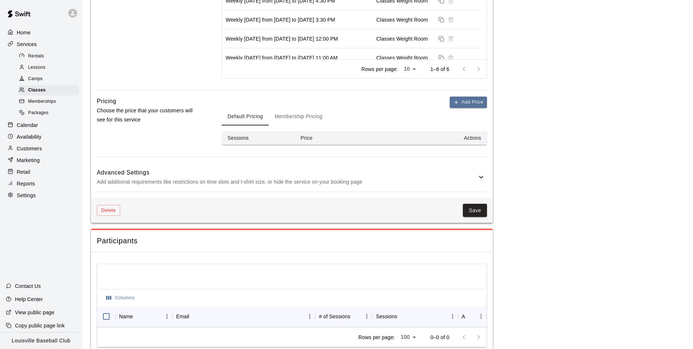
scroll to position [400, 0]
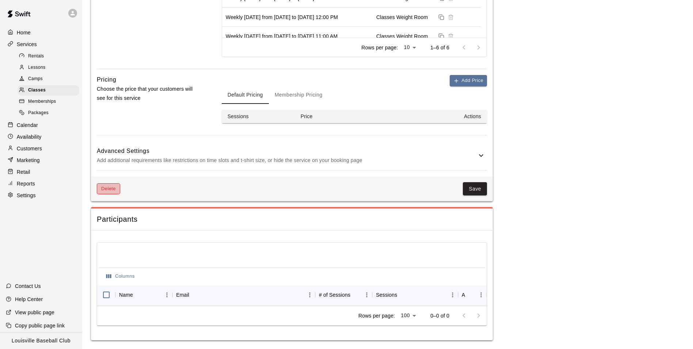
click at [113, 183] on button "Delete" at bounding box center [108, 188] width 23 height 11
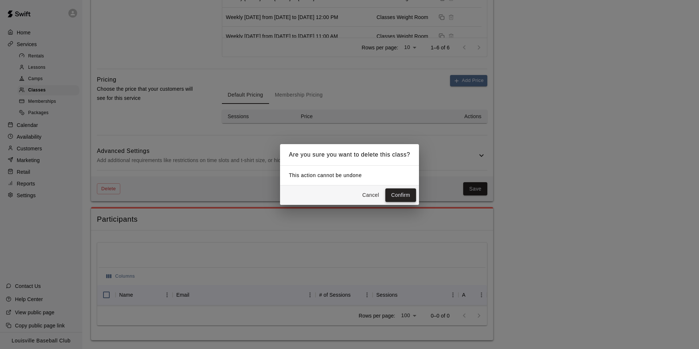
click at [404, 192] on button "Confirm" at bounding box center [400, 195] width 31 height 14
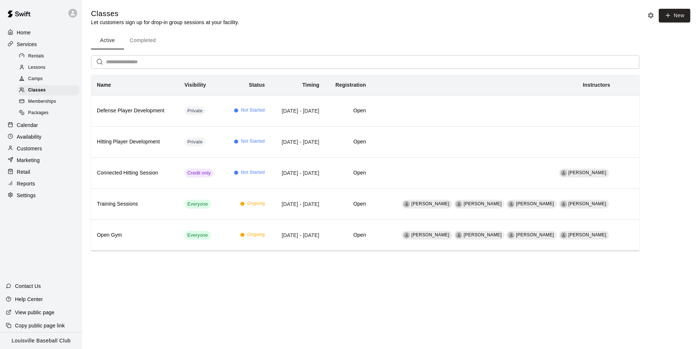
click at [155, 43] on button "Completed" at bounding box center [143, 41] width 38 height 18
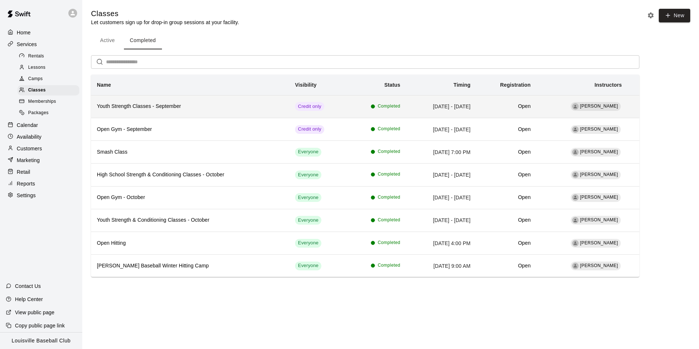
click at [217, 105] on h6 "Youth Strength Classes - September" at bounding box center [190, 106] width 186 height 8
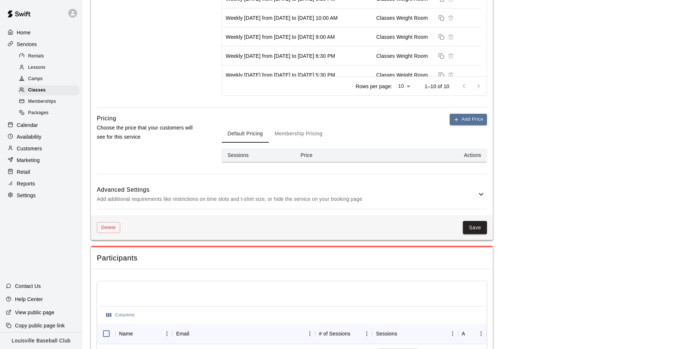
scroll to position [354, 0]
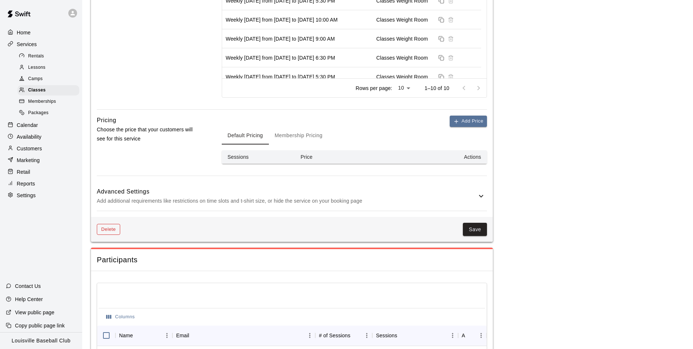
click at [106, 227] on button "Delete" at bounding box center [108, 229] width 23 height 11
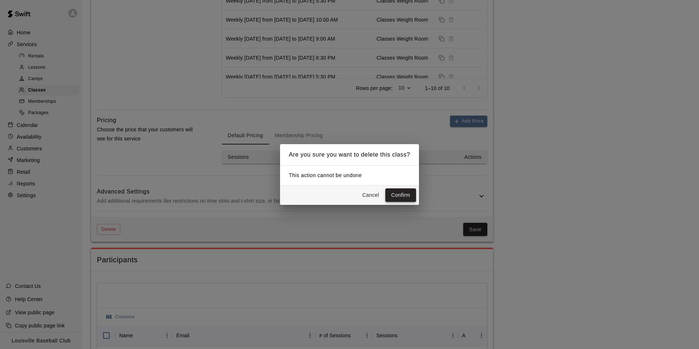
click at [403, 197] on button "Confirm" at bounding box center [400, 195] width 31 height 14
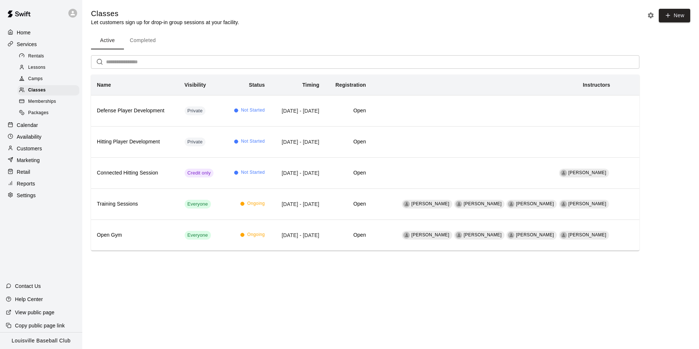
click at [152, 44] on button "Completed" at bounding box center [143, 41] width 38 height 18
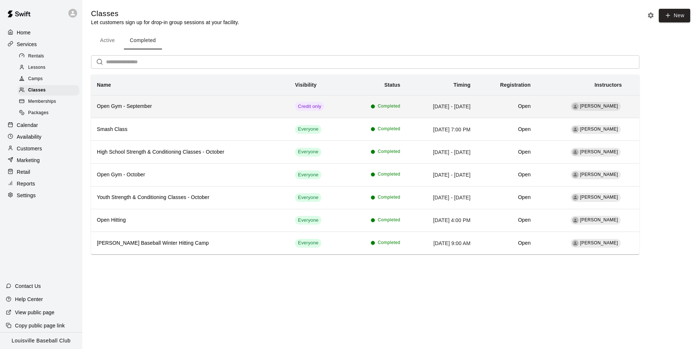
click at [226, 107] on h6 "Open Gym - September" at bounding box center [190, 106] width 186 height 8
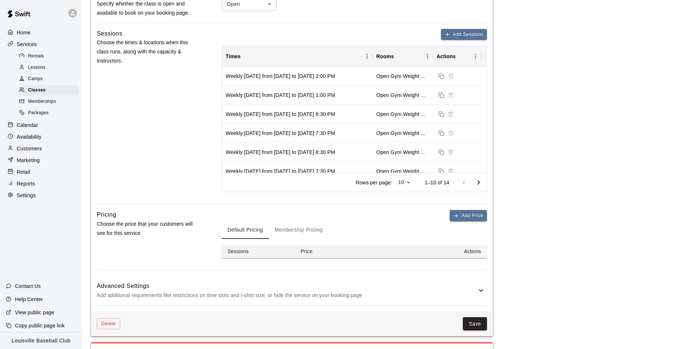
scroll to position [262, 0]
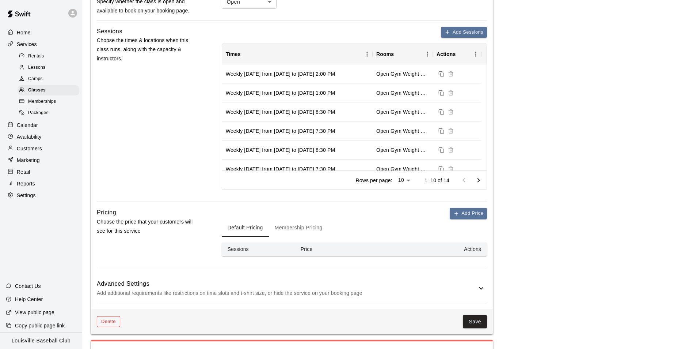
click at [111, 318] on button "Delete" at bounding box center [108, 321] width 23 height 11
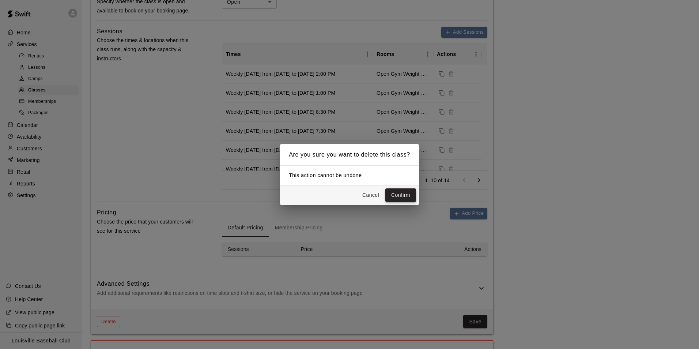
click at [400, 193] on button "Confirm" at bounding box center [400, 195] width 31 height 14
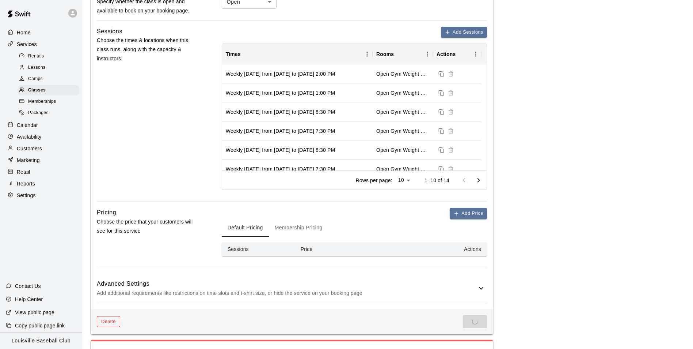
click at [111, 323] on button "Delete" at bounding box center [108, 321] width 23 height 11
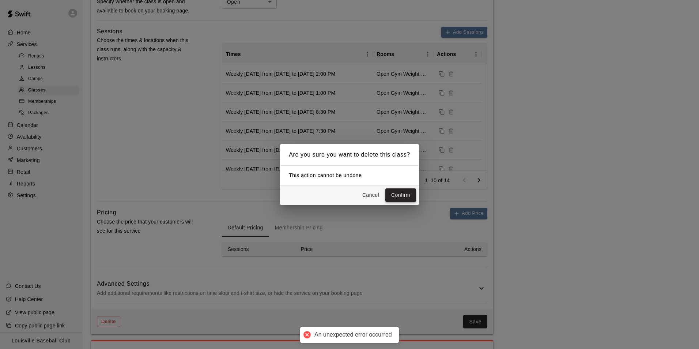
click at [406, 194] on button "Confirm" at bounding box center [400, 195] width 31 height 14
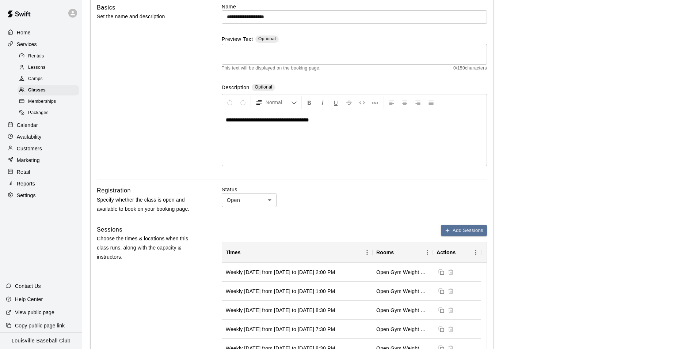
scroll to position [0, 0]
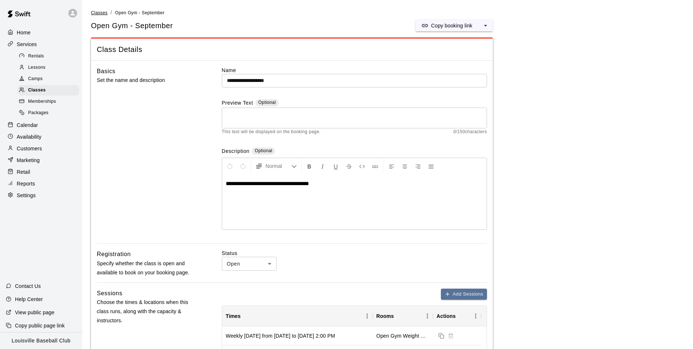
click at [99, 13] on span "Classes" at bounding box center [99, 12] width 16 height 5
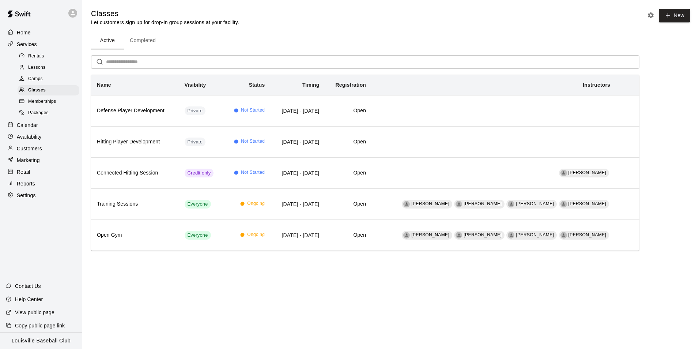
click at [149, 39] on button "Completed" at bounding box center [143, 41] width 38 height 18
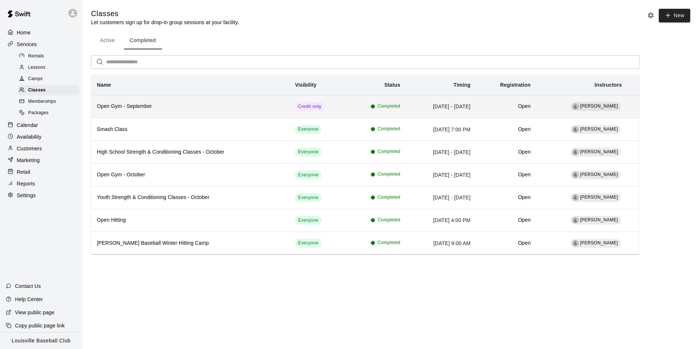
click at [268, 107] on h6 "Open Gym - September" at bounding box center [190, 106] width 186 height 8
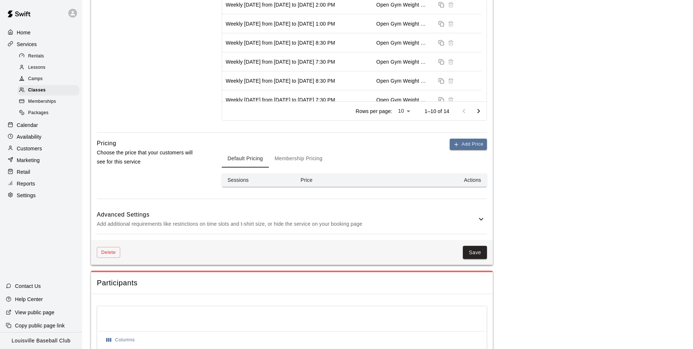
scroll to position [328, 0]
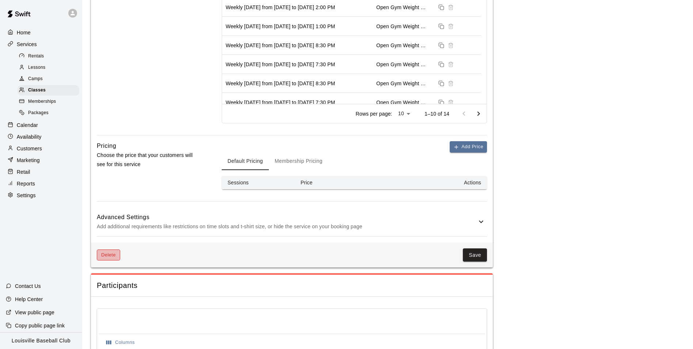
click at [113, 258] on button "Delete" at bounding box center [108, 254] width 23 height 11
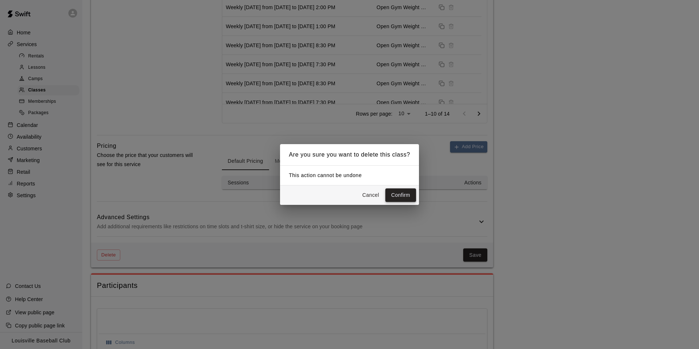
click at [403, 195] on button "Confirm" at bounding box center [400, 195] width 31 height 14
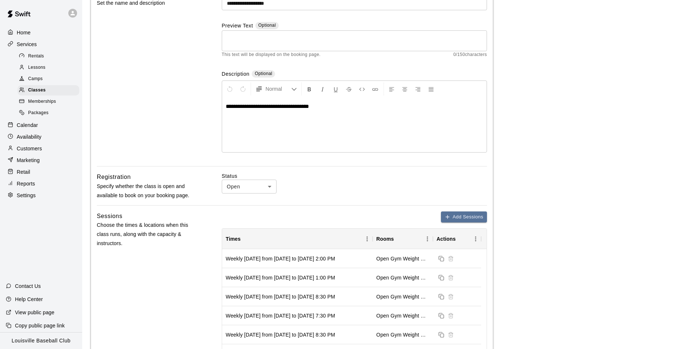
scroll to position [0, 0]
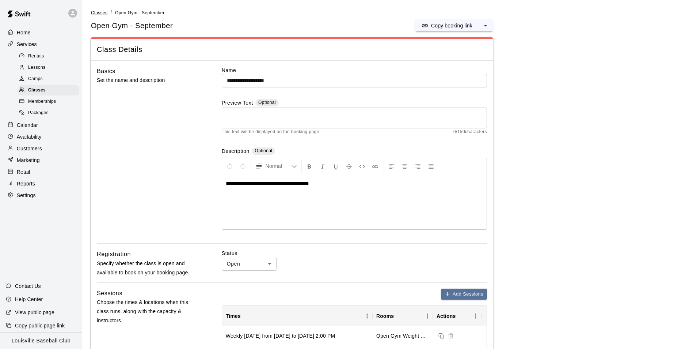
click at [96, 12] on span "Classes" at bounding box center [99, 12] width 16 height 5
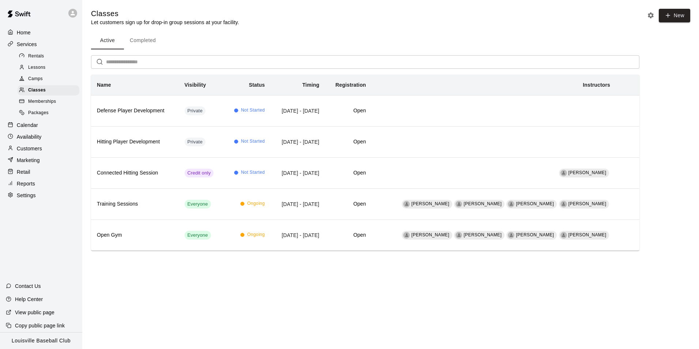
click at [150, 41] on button "Completed" at bounding box center [143, 41] width 38 height 18
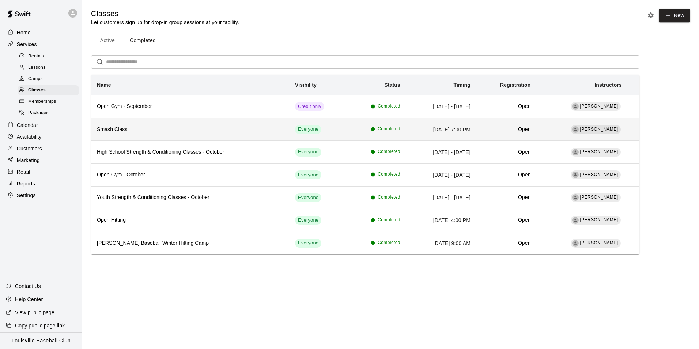
click at [226, 129] on h6 "Smash Class" at bounding box center [190, 129] width 186 height 8
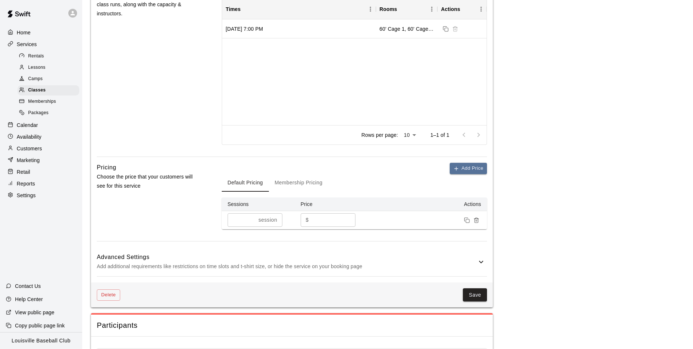
scroll to position [431, 0]
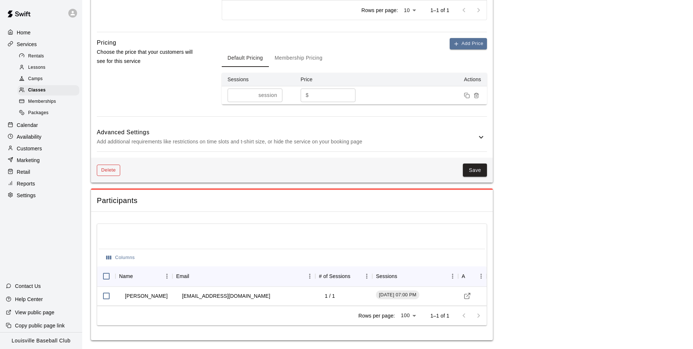
click at [109, 170] on button "Delete" at bounding box center [108, 169] width 23 height 11
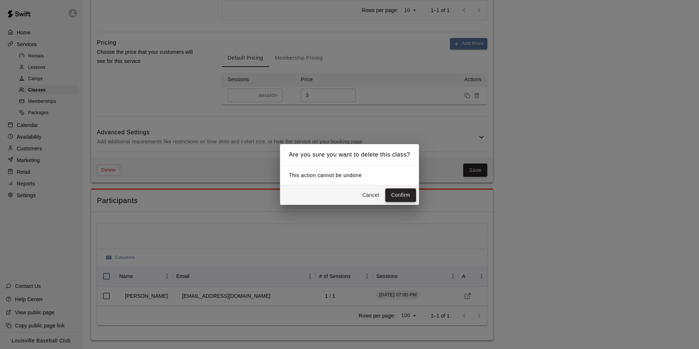
click at [399, 189] on button "Confirm" at bounding box center [400, 195] width 31 height 14
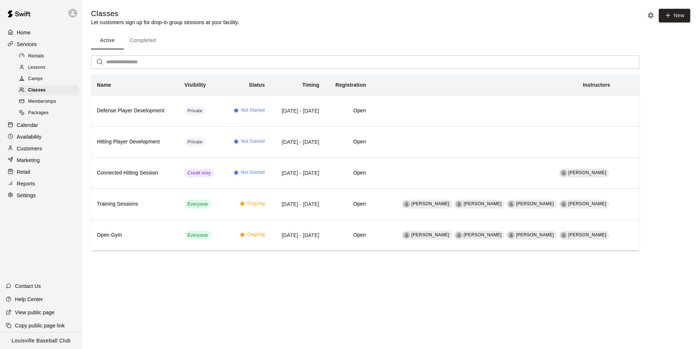
click at [156, 44] on button "Completed" at bounding box center [143, 41] width 38 height 18
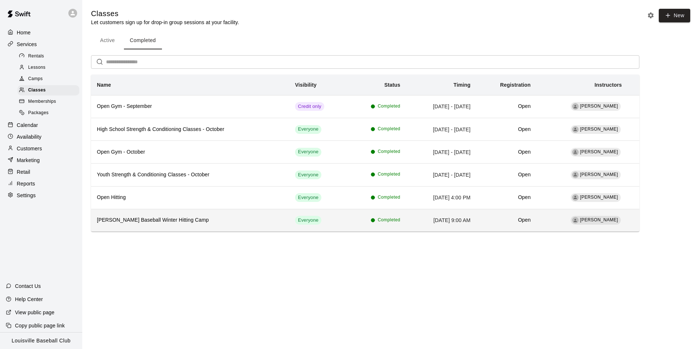
click at [257, 224] on h6 "Chris Burke Baseball Winter Hitting Camp" at bounding box center [190, 220] width 186 height 8
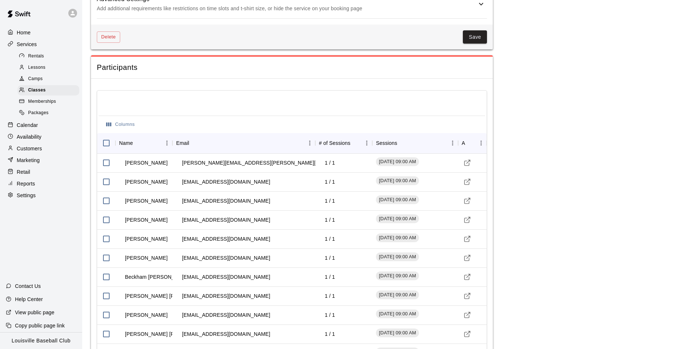
scroll to position [561, 0]
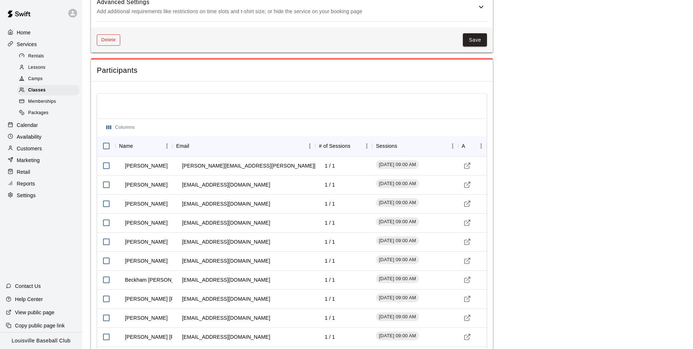
click at [114, 41] on button "Delete" at bounding box center [108, 39] width 23 height 11
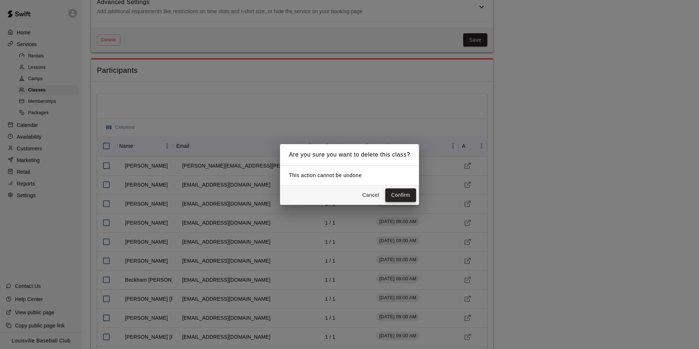
click at [413, 195] on button "Confirm" at bounding box center [400, 195] width 31 height 14
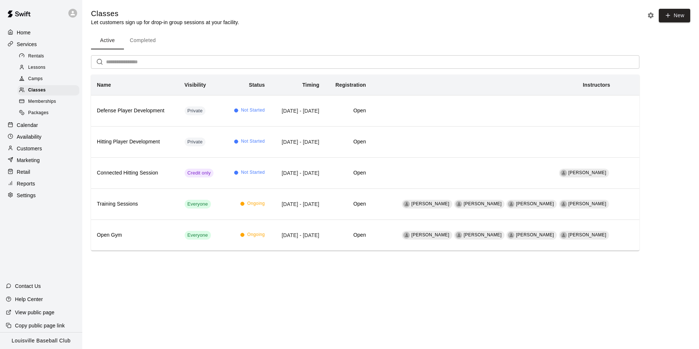
click at [150, 40] on button "Completed" at bounding box center [143, 41] width 38 height 18
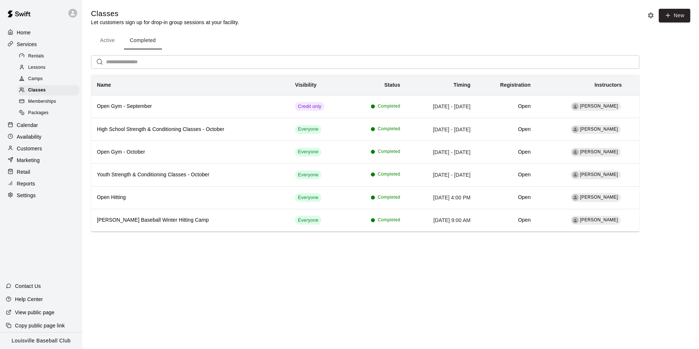
click at [242, 223] on main "Classes Let customers sign up for drop-in group sessions at your facility. New …" at bounding box center [390, 126] width 616 height 252
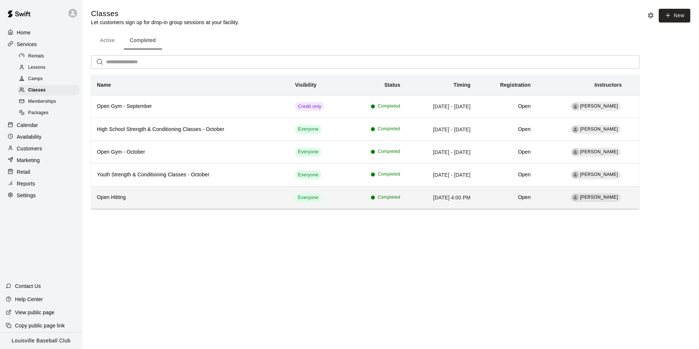
click at [245, 198] on h6 "Open Hitting" at bounding box center [190, 197] width 186 height 8
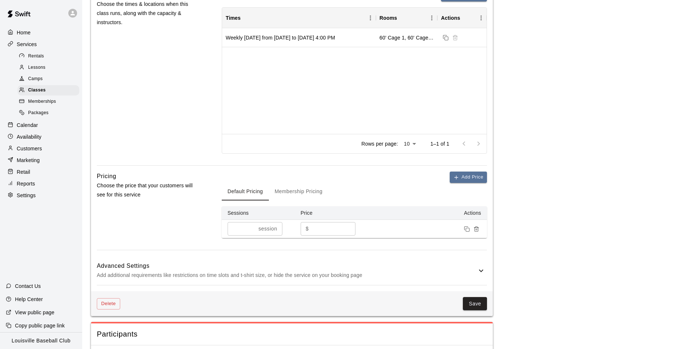
scroll to position [431, 0]
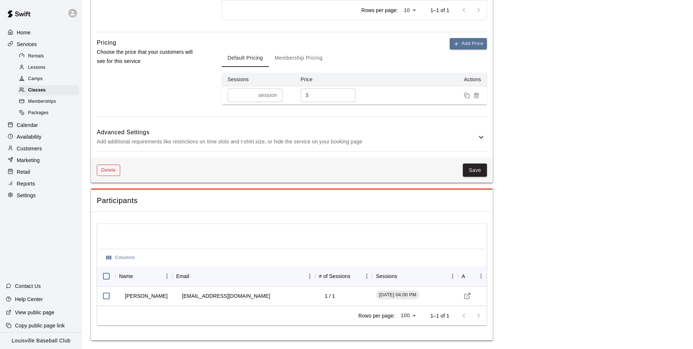
click at [109, 170] on button "Delete" at bounding box center [108, 169] width 23 height 11
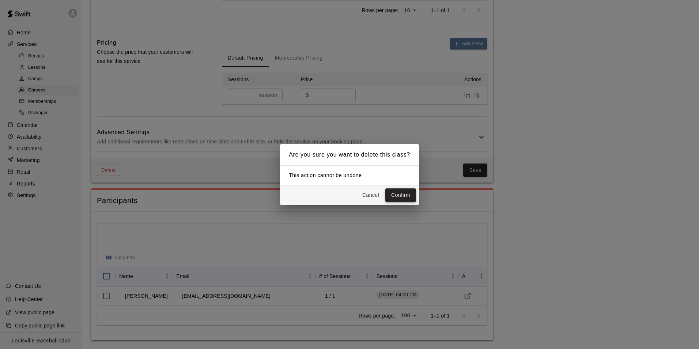
click at [408, 192] on button "Confirm" at bounding box center [400, 195] width 31 height 14
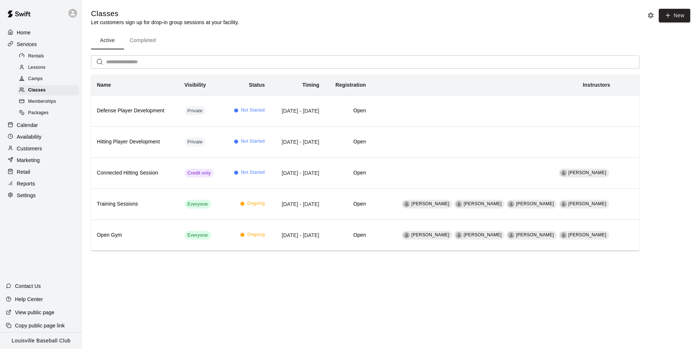
click at [149, 42] on button "Completed" at bounding box center [143, 41] width 38 height 18
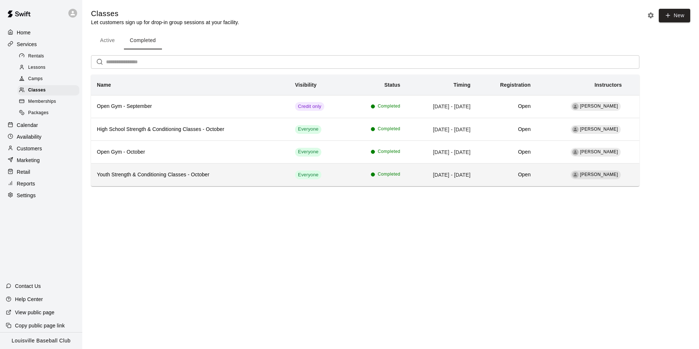
click at [253, 171] on h6 "Youth Strength & Conditioning Classes - October" at bounding box center [190, 175] width 186 height 8
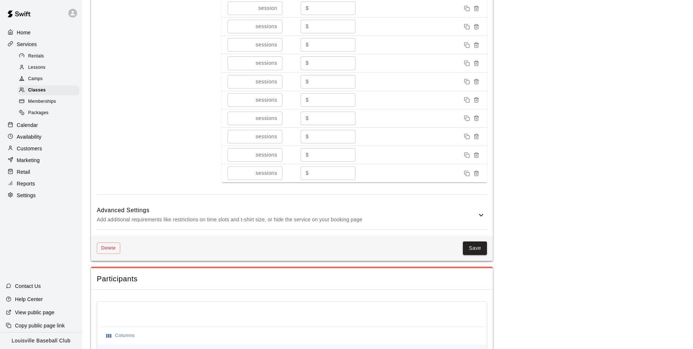
scroll to position [518, 0]
click at [113, 248] on button "Delete" at bounding box center [108, 248] width 23 height 11
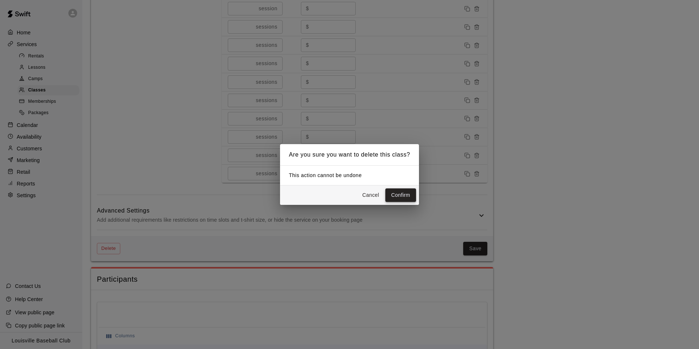
click at [407, 197] on button "Confirm" at bounding box center [400, 195] width 31 height 14
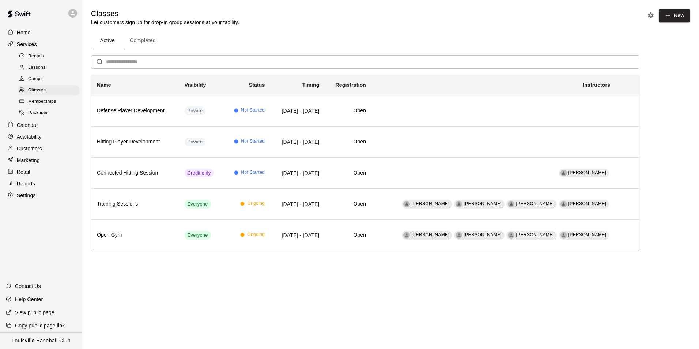
click at [152, 38] on button "Completed" at bounding box center [143, 41] width 38 height 18
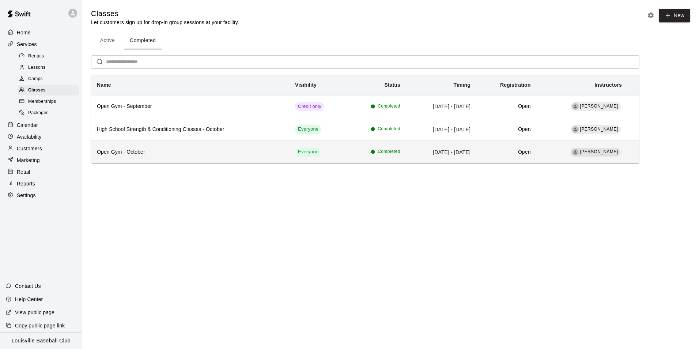
click at [259, 143] on th "Open Gym - October" at bounding box center [190, 152] width 198 height 23
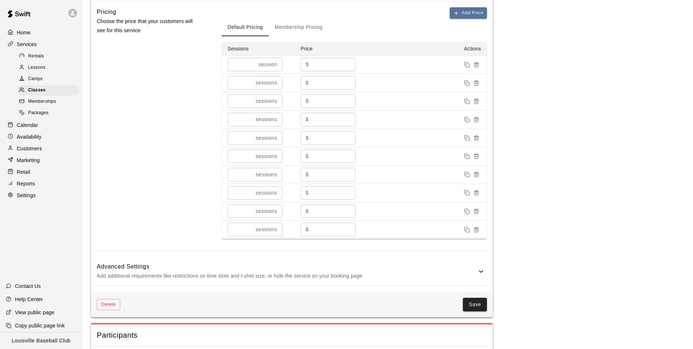
scroll to position [462, 0]
click at [114, 301] on button "Delete" at bounding box center [108, 303] width 23 height 11
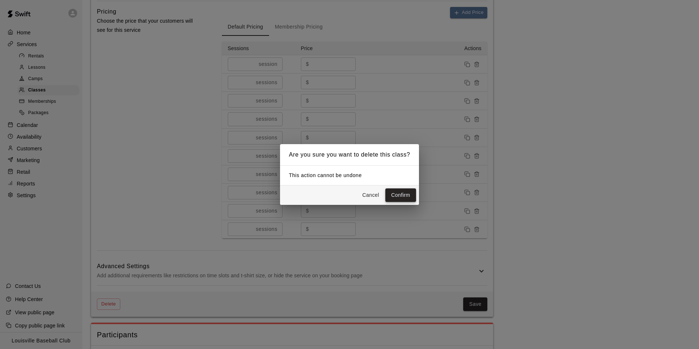
click at [402, 198] on button "Confirm" at bounding box center [400, 195] width 31 height 14
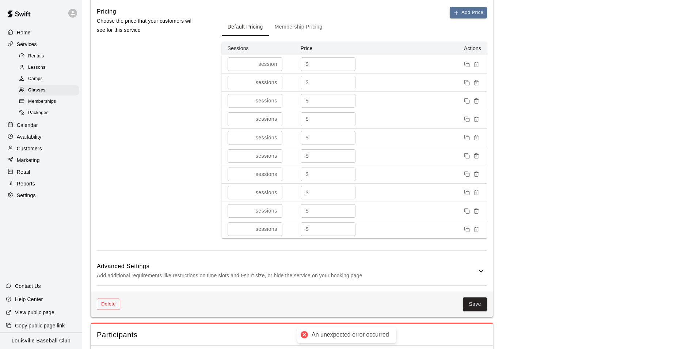
click at [114, 307] on button "Delete" at bounding box center [108, 303] width 23 height 11
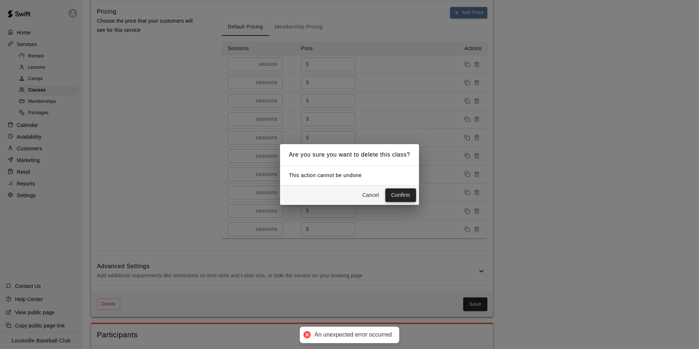
click at [403, 198] on button "Confirm" at bounding box center [400, 195] width 31 height 14
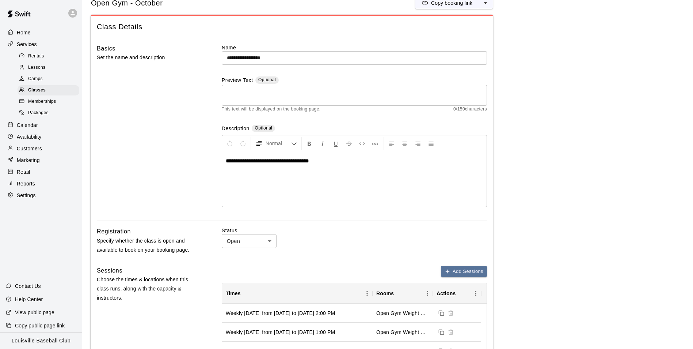
scroll to position [0, 0]
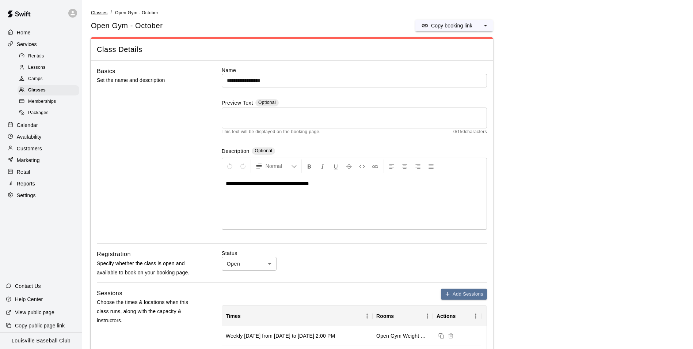
click at [102, 13] on span "Classes" at bounding box center [99, 12] width 16 height 5
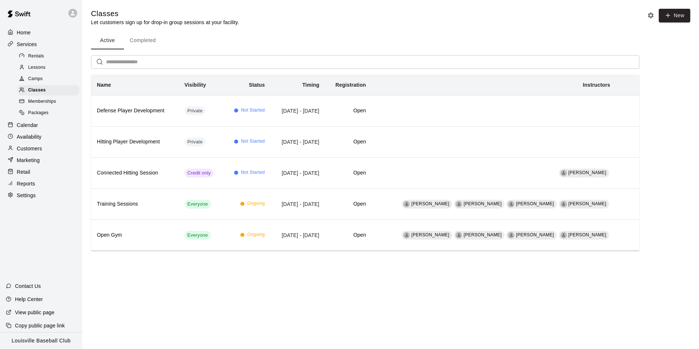
click at [154, 40] on button "Completed" at bounding box center [143, 41] width 38 height 18
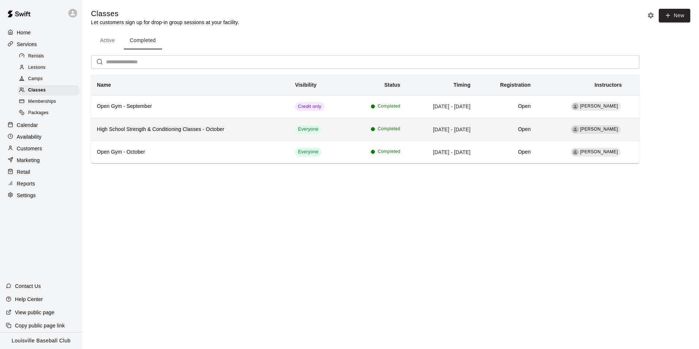
click at [251, 126] on h6 "High School Strength & Conditioning Classes - October" at bounding box center [190, 129] width 186 height 8
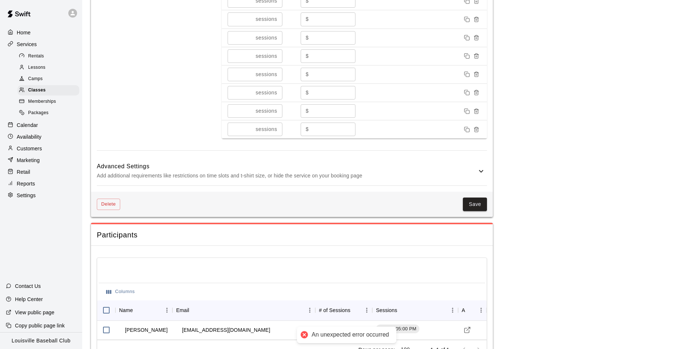
scroll to position [562, 0]
click at [107, 203] on button "Delete" at bounding box center [108, 203] width 23 height 11
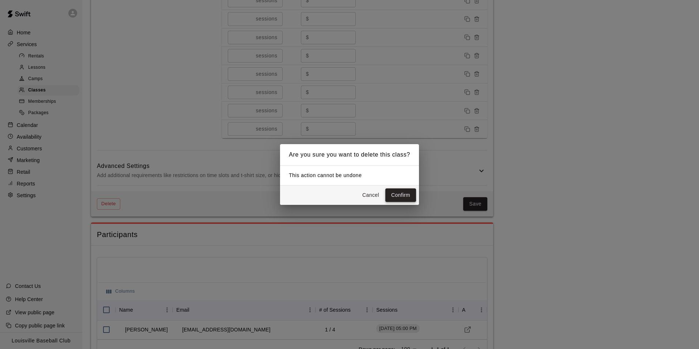
click at [411, 199] on button "Confirm" at bounding box center [400, 195] width 31 height 14
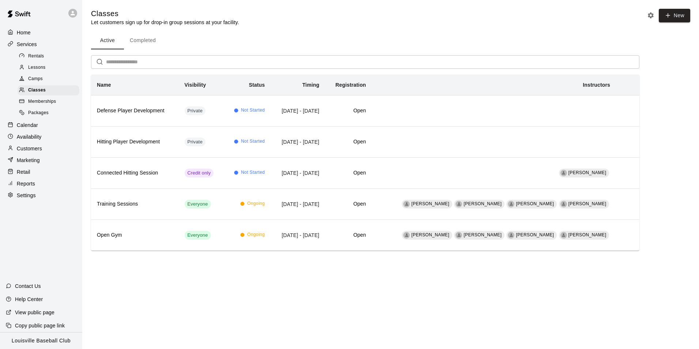
click at [148, 41] on button "Completed" at bounding box center [143, 41] width 38 height 18
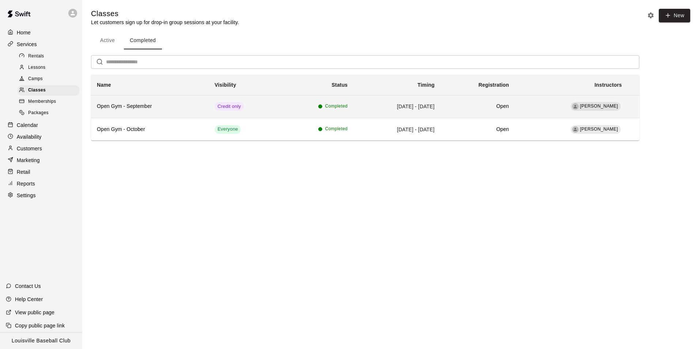
click at [422, 103] on td "Sep 09, 2024 - Sep 30, 2024" at bounding box center [396, 106] width 87 height 23
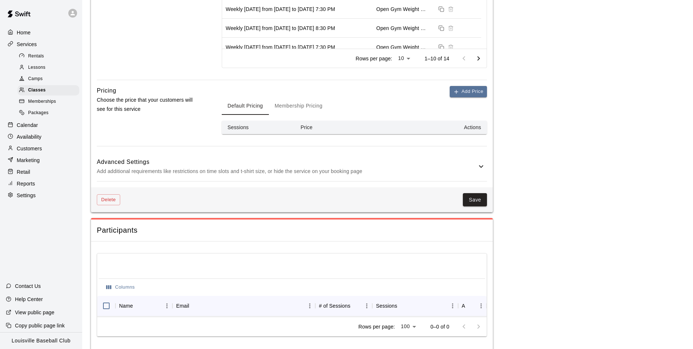
scroll to position [383, 0]
click at [110, 201] on button "Delete" at bounding box center [108, 199] width 23 height 11
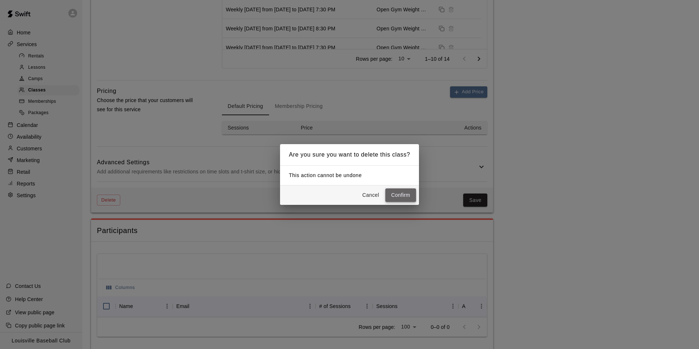
click at [399, 201] on button "Confirm" at bounding box center [400, 195] width 31 height 14
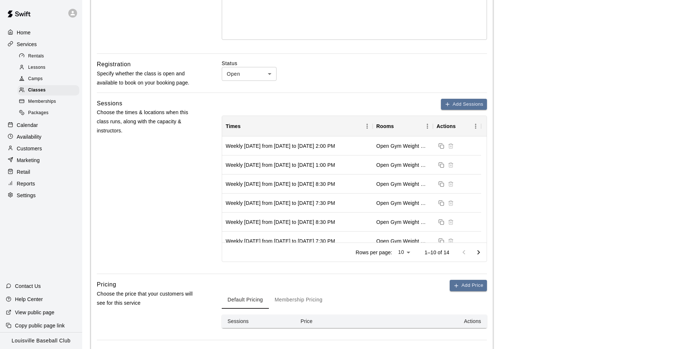
scroll to position [0, 0]
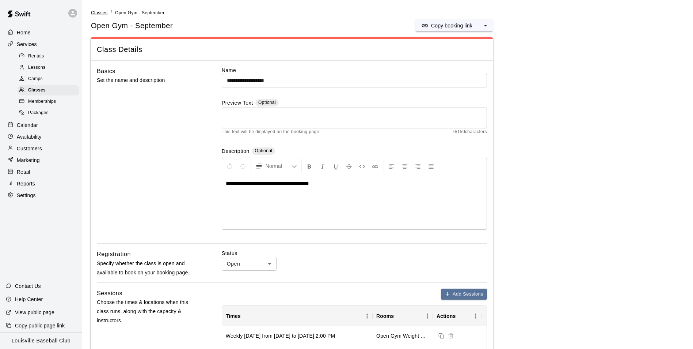
click at [102, 15] on span "Classes" at bounding box center [99, 12] width 16 height 5
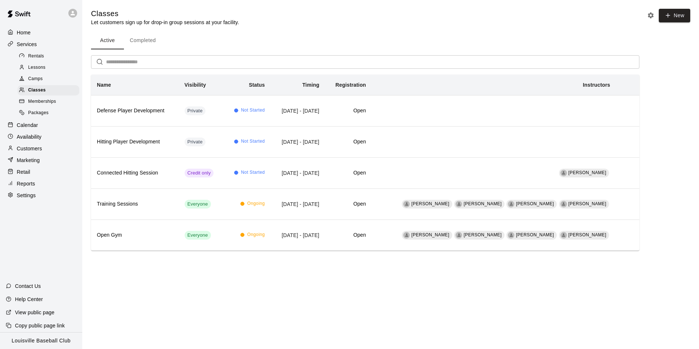
click at [152, 35] on button "Completed" at bounding box center [143, 41] width 38 height 18
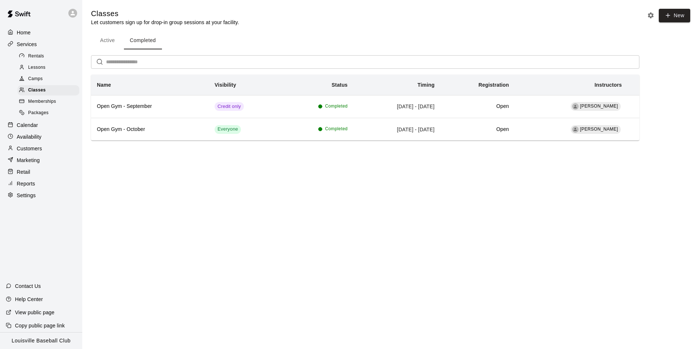
click at [35, 162] on p "Marketing" at bounding box center [28, 159] width 23 height 7
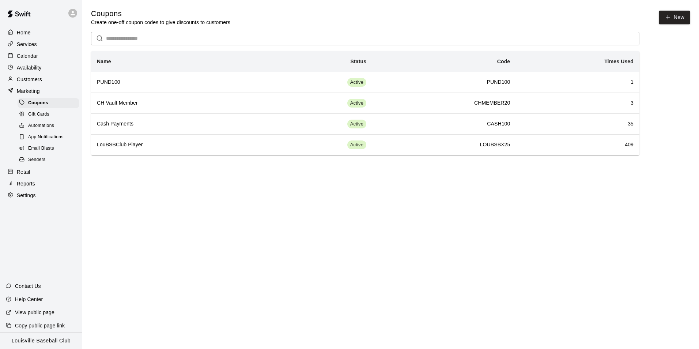
click at [33, 187] on p "Reports" at bounding box center [26, 183] width 18 height 7
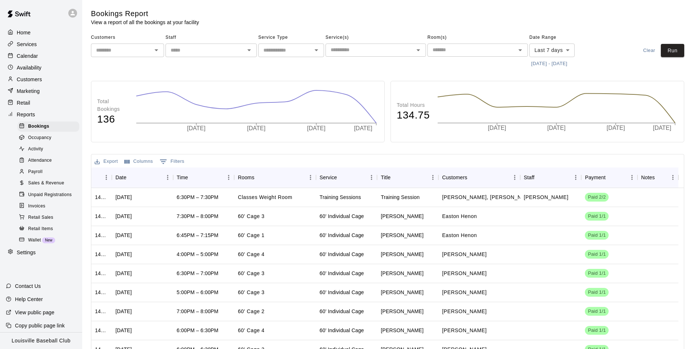
click at [27, 187] on div at bounding box center [23, 183] width 9 height 7
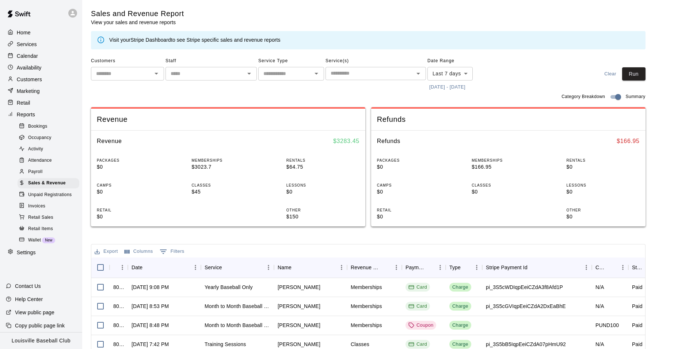
click at [456, 74] on body "Home Services Calendar Availability Customers Marketing Retail Reports Bookings…" at bounding box center [346, 251] width 693 height 502
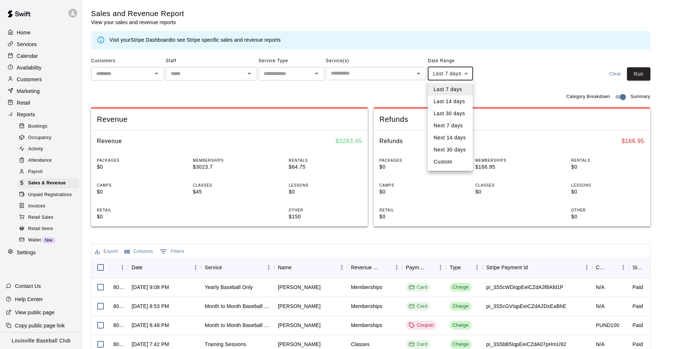
click at [459, 150] on li "Next 30 days" at bounding box center [450, 150] width 45 height 12
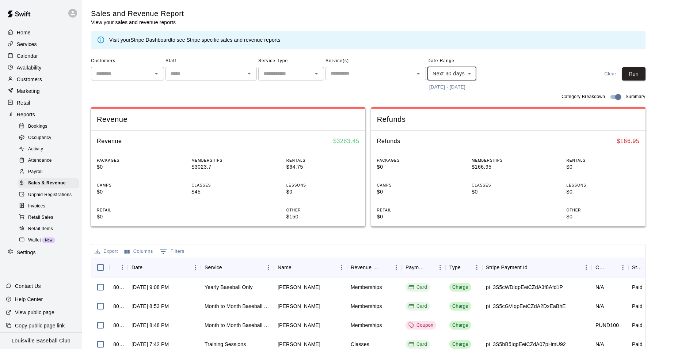
click at [466, 77] on body "Home Services Calendar Availability Customers Marketing Retail Reports Bookings…" at bounding box center [346, 251] width 693 height 502
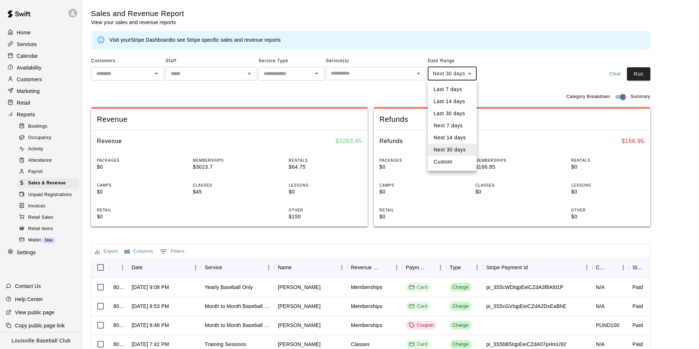
click at [457, 104] on li "Last 14 days" at bounding box center [452, 101] width 49 height 12
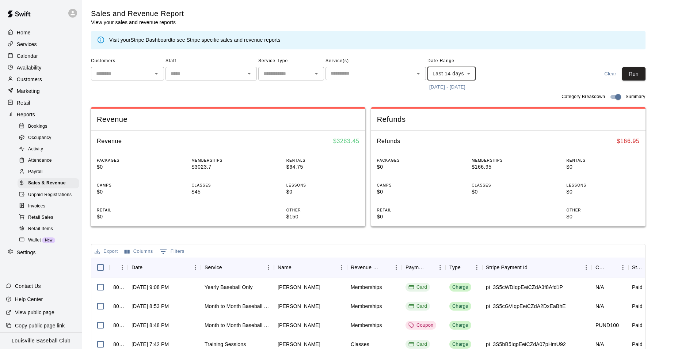
click at [467, 71] on body "Home Services Calendar Availability Customers Marketing Retail Reports Bookings…" at bounding box center [346, 251] width 693 height 502
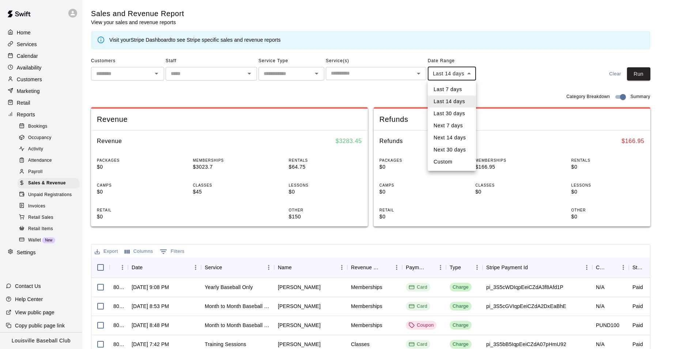
click at [459, 89] on li "Last 7 days" at bounding box center [452, 89] width 48 height 12
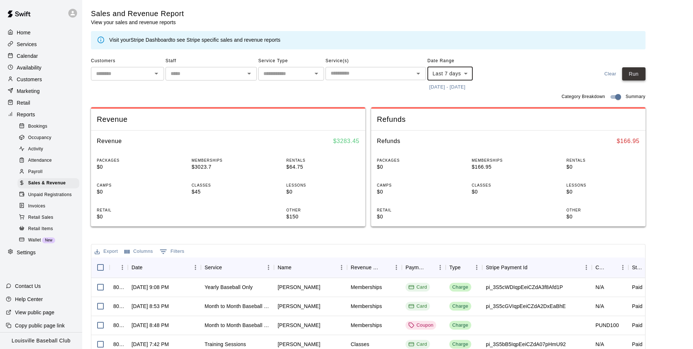
click at [639, 80] on button "Run" at bounding box center [633, 74] width 23 height 14
click at [462, 78] on body "Home Services Calendar Availability Customers Marketing Retail Reports Bookings…" at bounding box center [346, 251] width 693 height 502
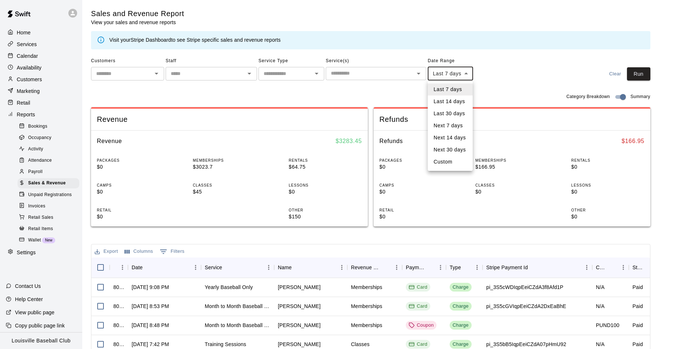
click at [458, 102] on li "Last 14 days" at bounding box center [450, 101] width 45 height 12
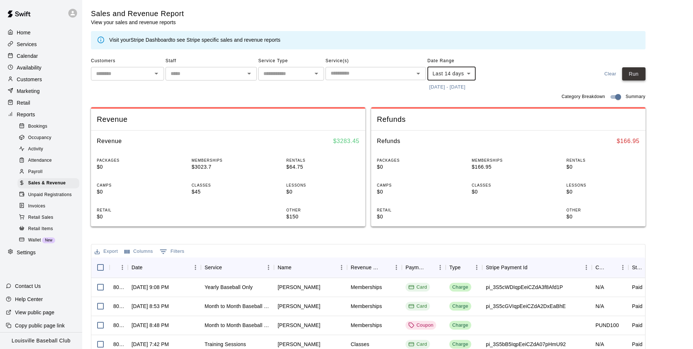
click at [643, 75] on button "Run" at bounding box center [633, 74] width 23 height 14
click at [474, 72] on body "Home Services Calendar Availability Customers Marketing Retail Reports Bookings…" at bounding box center [346, 251] width 693 height 502
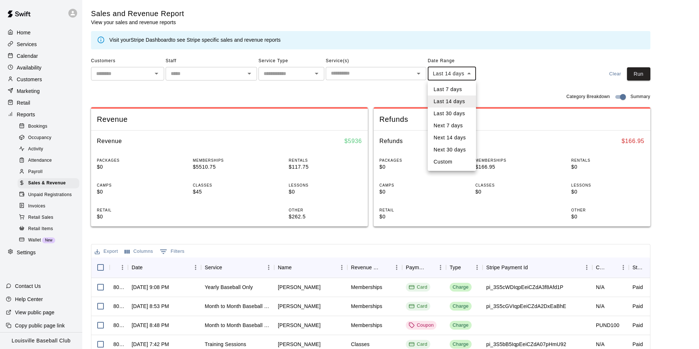
click at [457, 114] on li "Last 30 days" at bounding box center [452, 113] width 48 height 12
type input "*****"
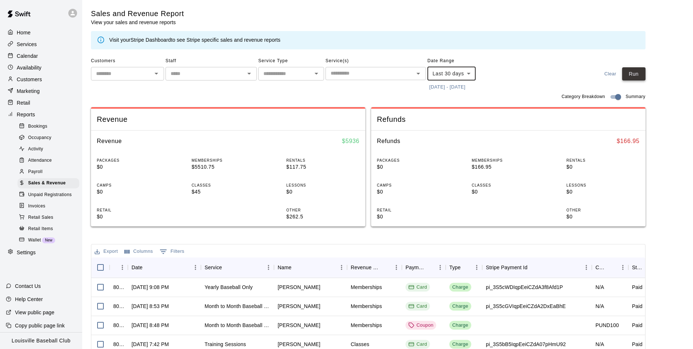
click at [640, 75] on button "Run" at bounding box center [633, 74] width 23 height 14
click at [56, 198] on span "Unpaid Registrations" at bounding box center [49, 194] width 43 height 7
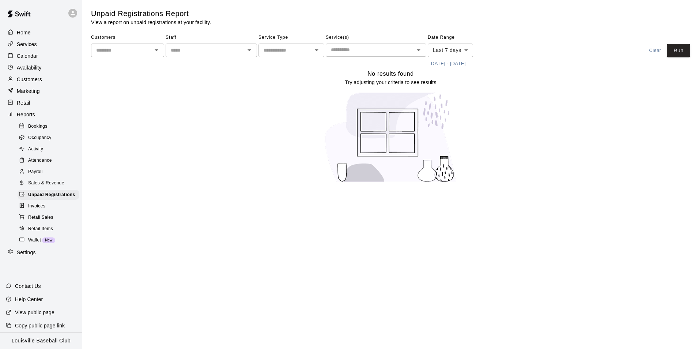
click at [39, 244] on span "Wallet" at bounding box center [34, 239] width 13 height 7
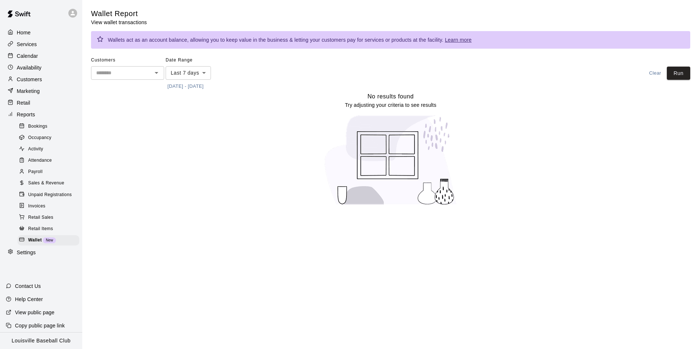
click at [36, 175] on span "Payroll" at bounding box center [35, 171] width 14 height 7
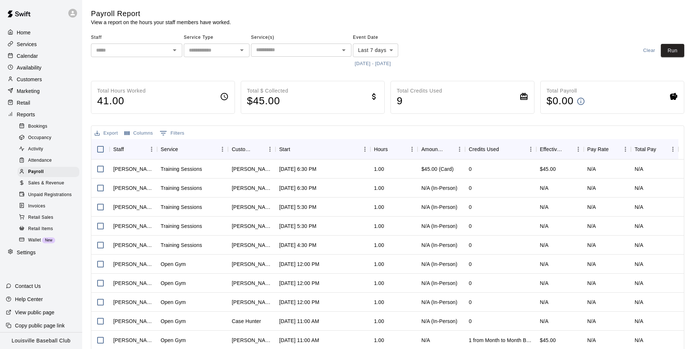
click at [56, 187] on span "Sales & Revenue" at bounding box center [46, 182] width 36 height 7
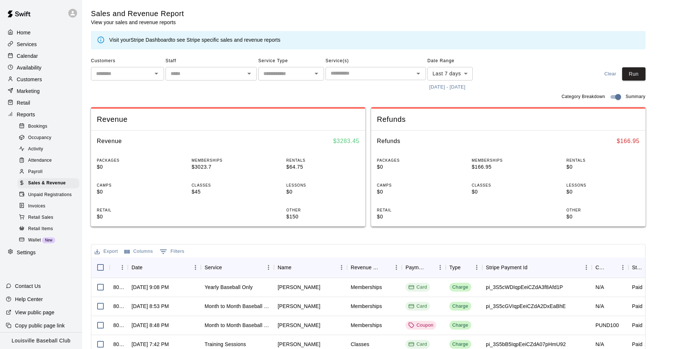
click at [38, 175] on span "Payroll" at bounding box center [35, 171] width 14 height 7
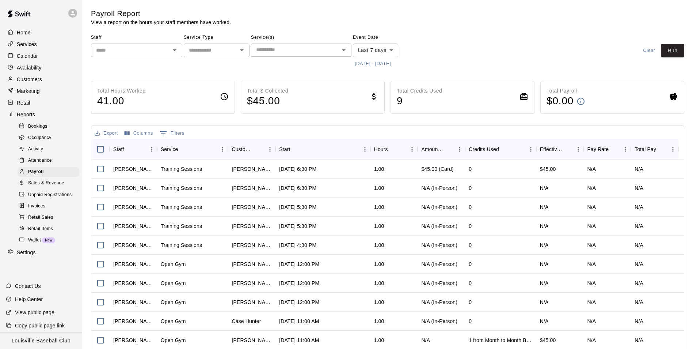
click at [175, 50] on icon "Open" at bounding box center [175, 50] width 4 height 2
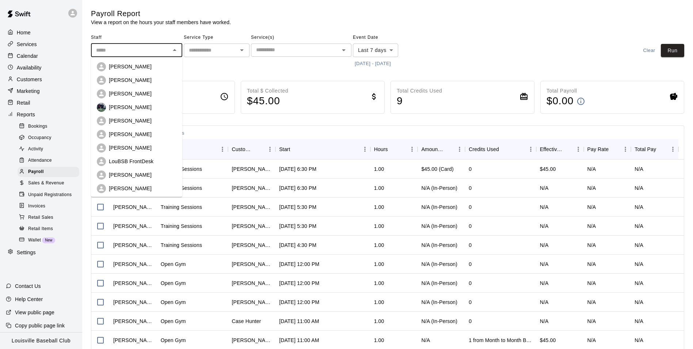
click at [135, 80] on p "James Jett" at bounding box center [130, 79] width 43 height 7
type input "**********"
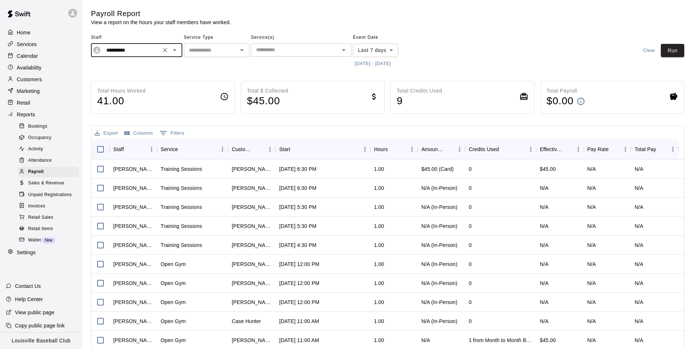
click at [242, 50] on icon "Open" at bounding box center [242, 50] width 4 height 2
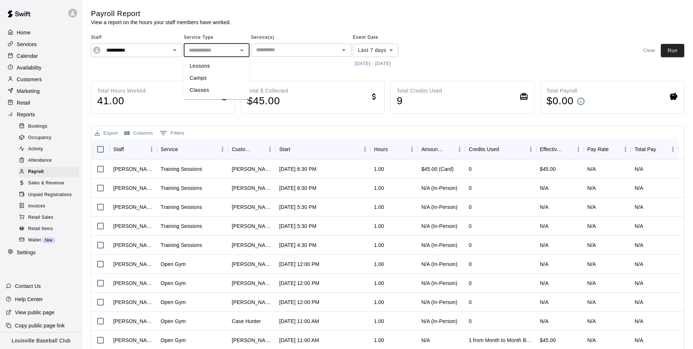
click at [209, 92] on li "Classes" at bounding box center [217, 90] width 66 height 12
type input "*******"
click at [320, 53] on input "text" at bounding box center [295, 49] width 84 height 9
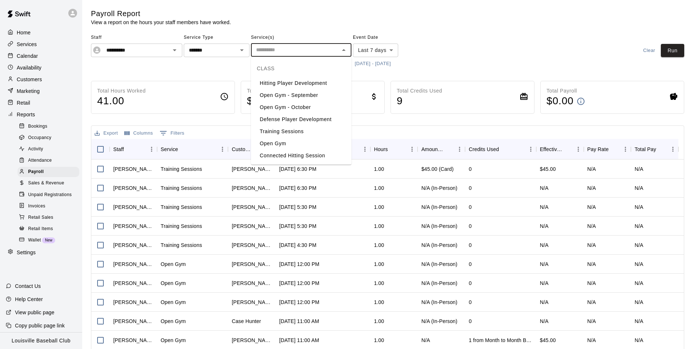
click at [487, 42] on div "**********" at bounding box center [387, 51] width 593 height 38
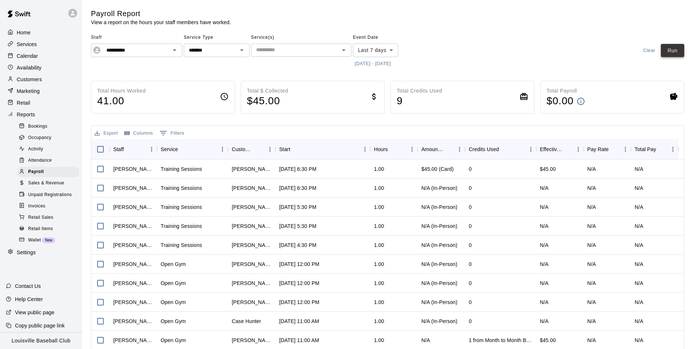
click at [681, 57] on button "Run" at bounding box center [672, 51] width 23 height 14
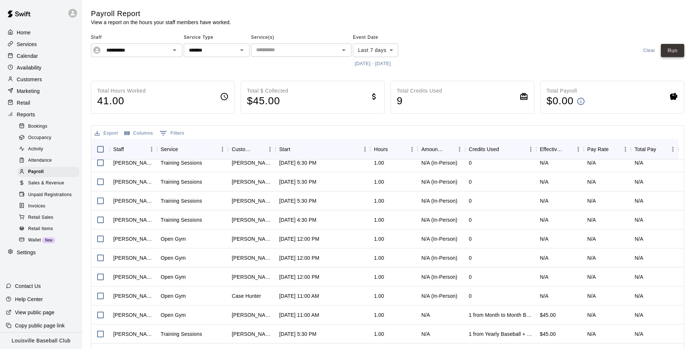
scroll to position [27, 0]
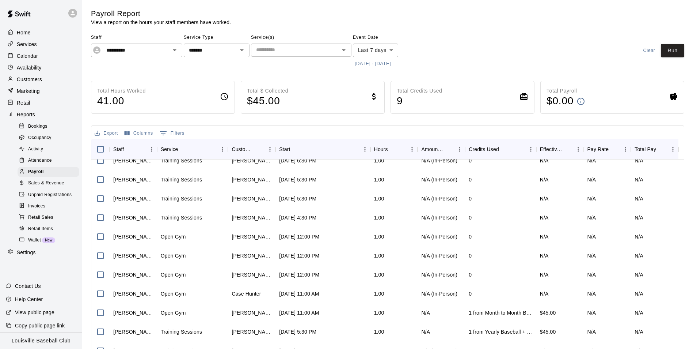
click at [225, 95] on icon at bounding box center [224, 96] width 9 height 9
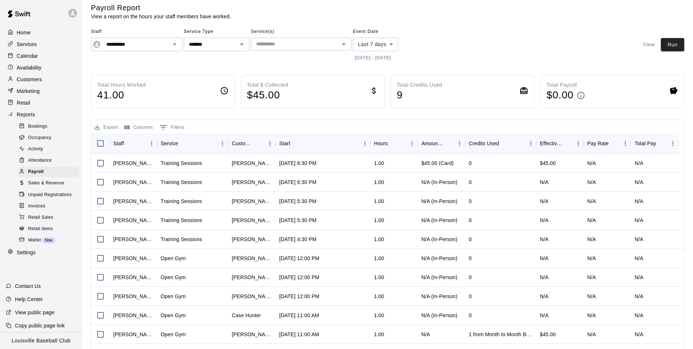
scroll to position [0, 0]
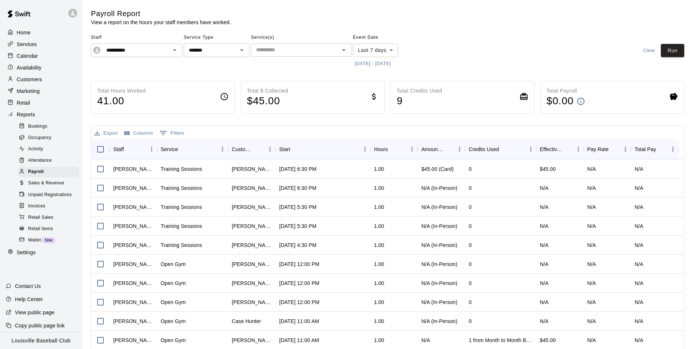
click at [344, 50] on icon "Open" at bounding box center [344, 50] width 4 height 2
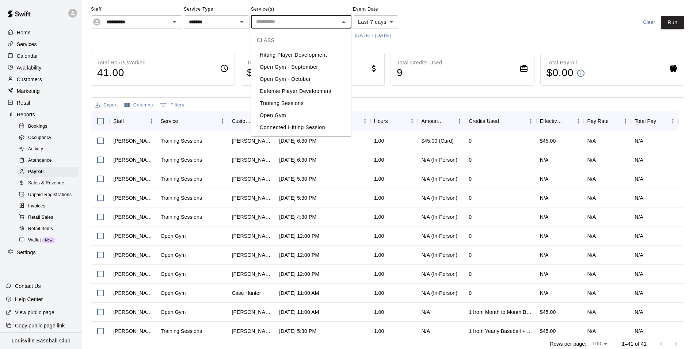
scroll to position [29, 0]
click at [294, 105] on li "Training Sessions" at bounding box center [301, 102] width 100 height 12
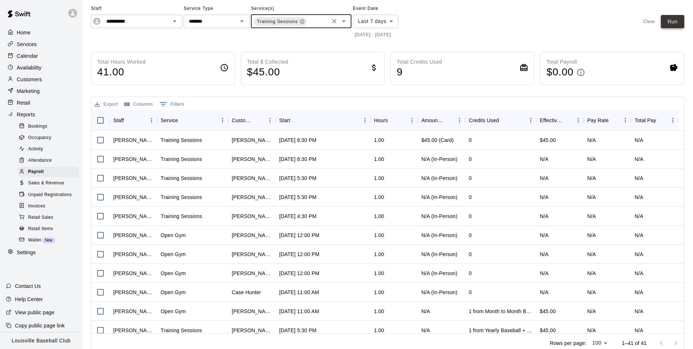
click at [675, 18] on button "Run" at bounding box center [672, 22] width 23 height 14
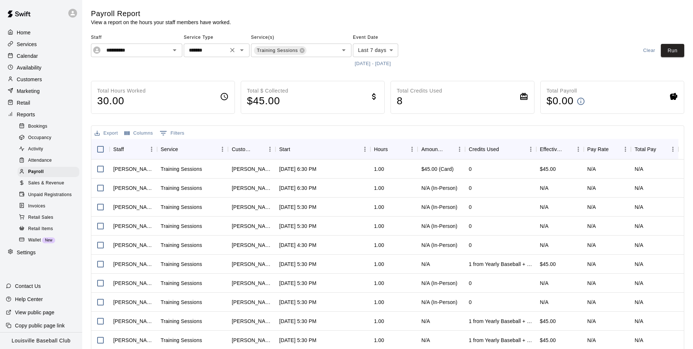
click at [240, 50] on icon "Open" at bounding box center [242, 50] width 9 height 9
click at [673, 44] on button "Run" at bounding box center [672, 51] width 23 height 14
click at [37, 139] on span "Occupancy" at bounding box center [39, 137] width 23 height 7
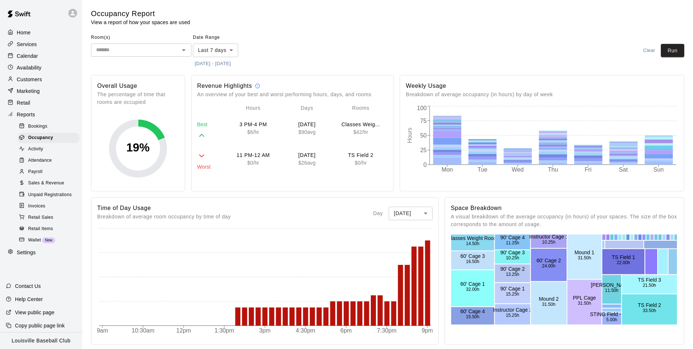
click at [184, 50] on icon "Open" at bounding box center [184, 50] width 4 height 2
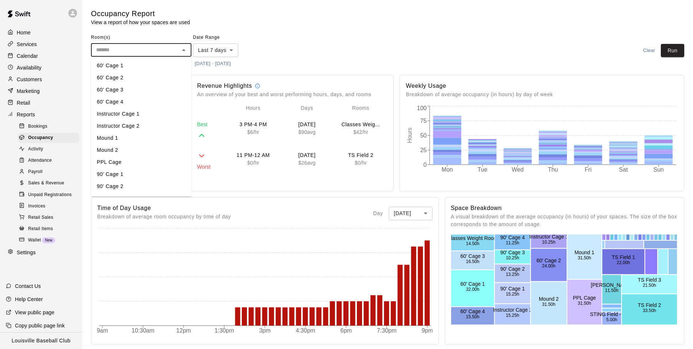
click at [370, 34] on div "Room(s) ​ Date Range Last 7 days **** ​ 9/2/2025 - 9/9/2025 Clear Run" at bounding box center [387, 51] width 593 height 38
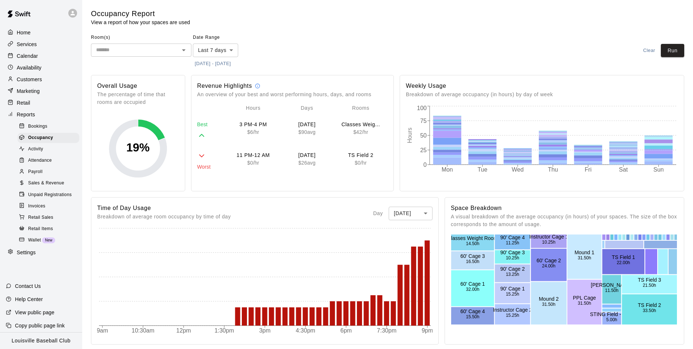
click at [229, 46] on body "Home Services Calendar Availability Customers Marketing Retail Reports Bookings…" at bounding box center [346, 307] width 693 height 615
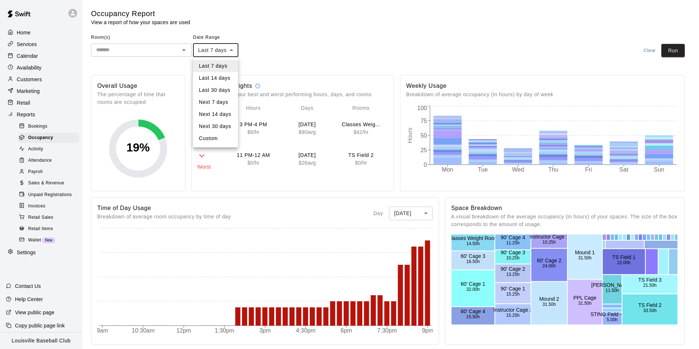
click at [226, 124] on li "Next 30 days" at bounding box center [215, 126] width 45 height 12
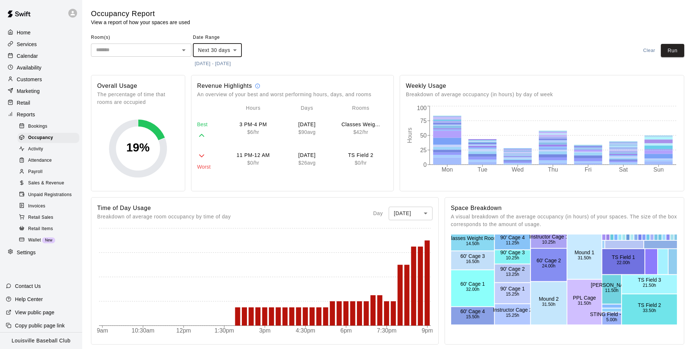
click at [235, 52] on body "Home Services Calendar Availability Customers Marketing Retail Reports Bookings…" at bounding box center [346, 307] width 693 height 615
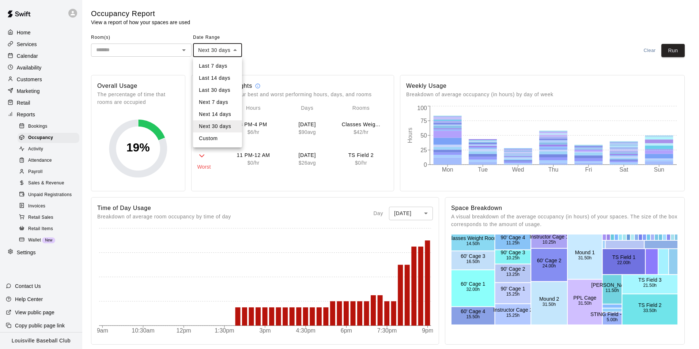
click at [228, 90] on li "Last 30 days" at bounding box center [217, 90] width 49 height 12
type input "*****"
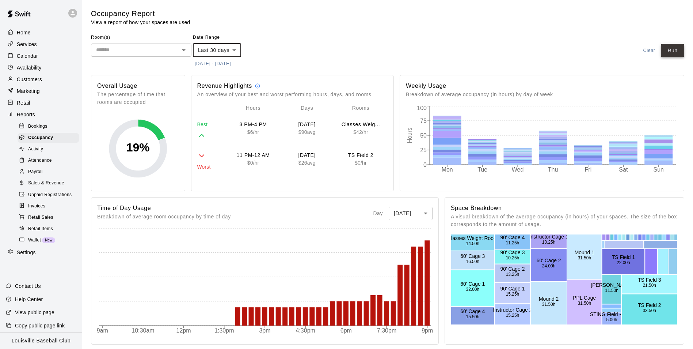
click at [670, 52] on button "Run" at bounding box center [672, 51] width 23 height 14
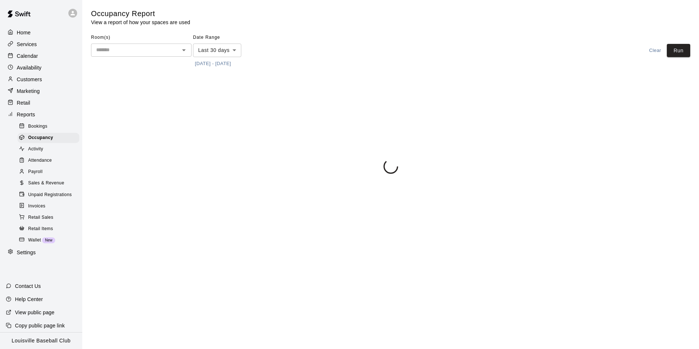
click at [183, 50] on icon "Open" at bounding box center [184, 50] width 4 height 2
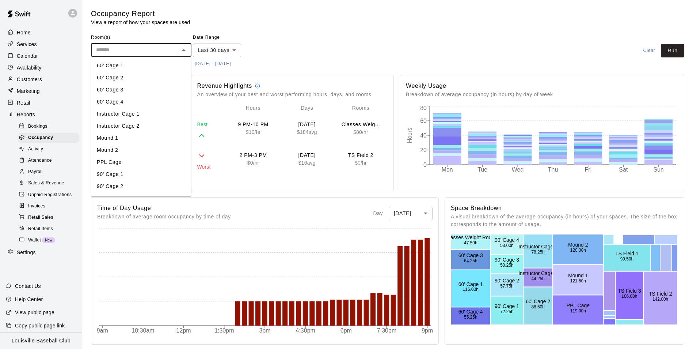
click at [358, 35] on div "Room(s) ​ Date Range Last 30 days ***** ​ 8/10/2025 - 9/9/2025 Clear Run" at bounding box center [387, 51] width 593 height 38
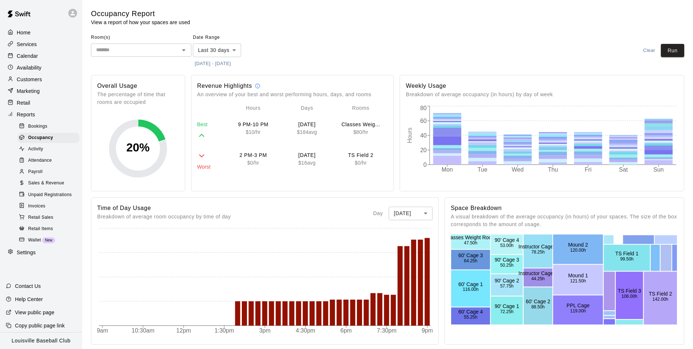
click at [184, 50] on icon "Open" at bounding box center [184, 50] width 4 height 2
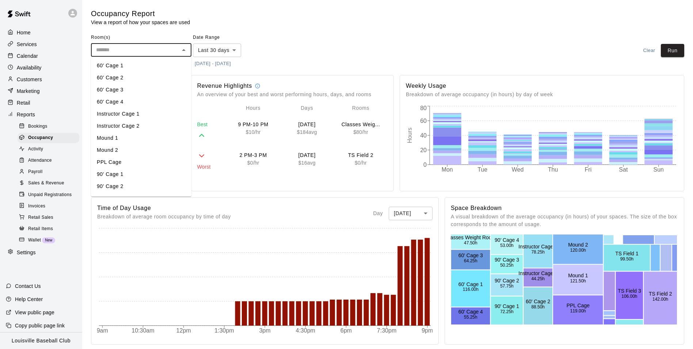
click at [126, 68] on li "60' Cage 1" at bounding box center [141, 66] width 100 height 12
click at [125, 82] on li "60' Cage 2" at bounding box center [141, 78] width 100 height 12
click at [127, 96] on li "60' Cage 4" at bounding box center [141, 102] width 100 height 12
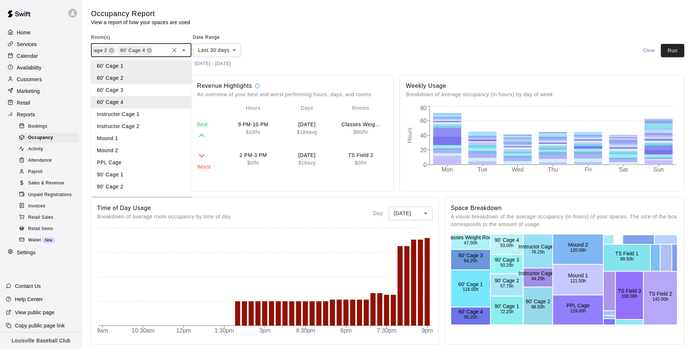
click at [128, 91] on li "60' Cage 3" at bounding box center [141, 90] width 100 height 12
click at [145, 115] on li "Instructor Cage 1" at bounding box center [141, 114] width 100 height 12
click at [145, 124] on li "Instructor Cage 2" at bounding box center [141, 126] width 100 height 12
click at [679, 56] on button "Run" at bounding box center [672, 51] width 23 height 14
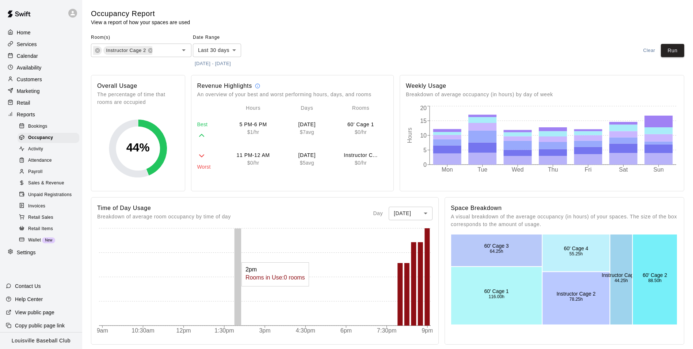
click at [426, 214] on body "Home Services Calendar Availability Customers Marketing Retail Reports Bookings…" at bounding box center [346, 307] width 693 height 615
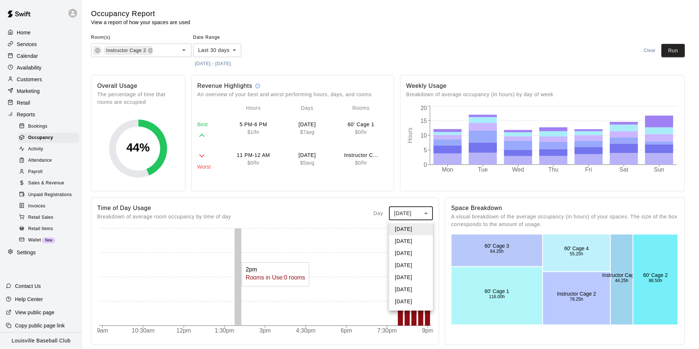
click at [414, 243] on li "Tuesday" at bounding box center [411, 241] width 44 height 12
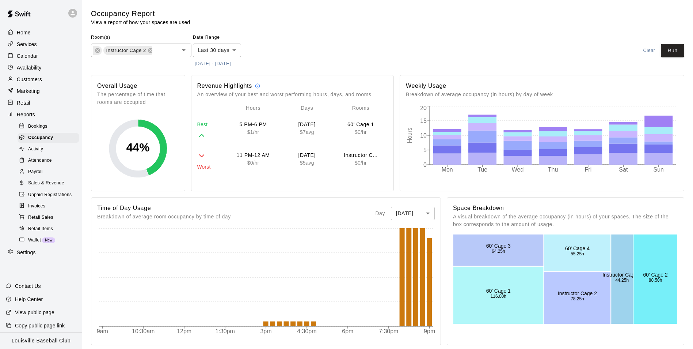
click at [426, 213] on body "Home Services Calendar Availability Customers Marketing Retail Reports Bookings…" at bounding box center [346, 307] width 693 height 615
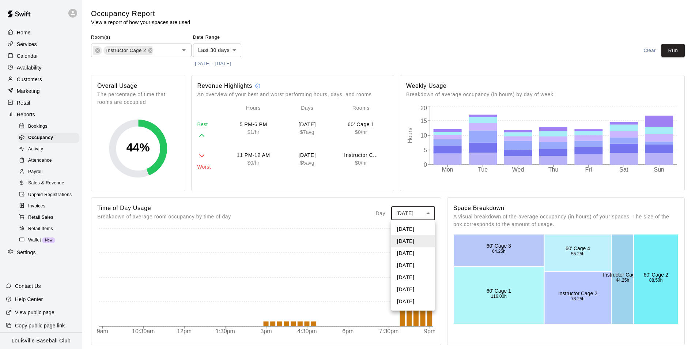
click at [414, 252] on li "Wednesday" at bounding box center [413, 253] width 44 height 12
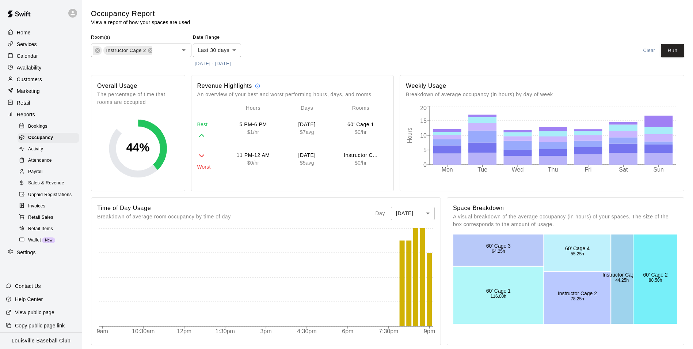
click at [426, 214] on body "Home Services Calendar Availability Customers Marketing Retail Reports Bookings…" at bounding box center [346, 307] width 693 height 615
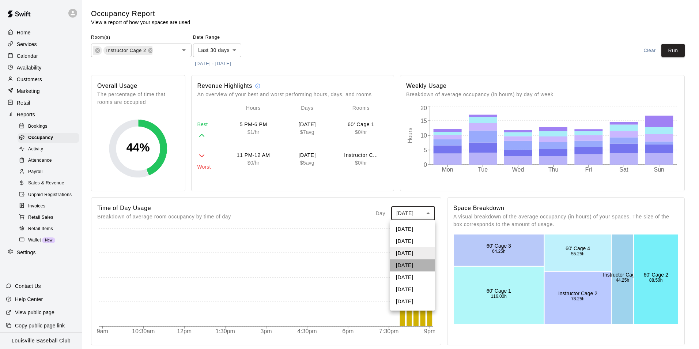
click at [408, 264] on li "Thursday" at bounding box center [412, 265] width 45 height 12
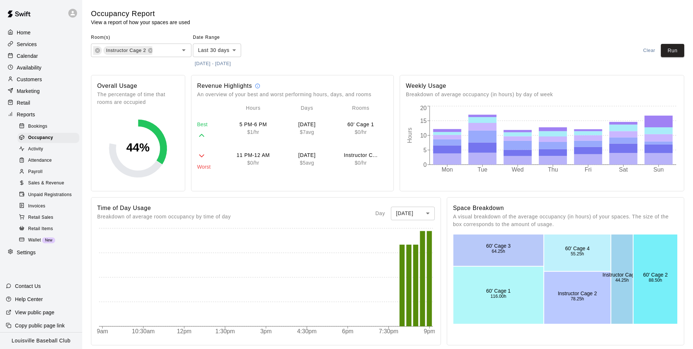
click at [429, 217] on body "Home Services Calendar Availability Customers Marketing Retail Reports Bookings…" at bounding box center [346, 307] width 693 height 615
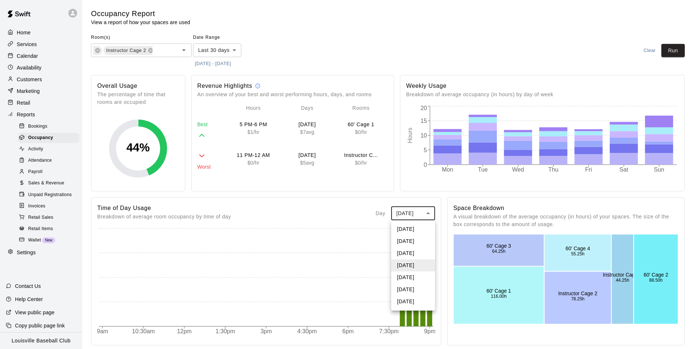
click at [416, 277] on li "Friday" at bounding box center [413, 277] width 44 height 12
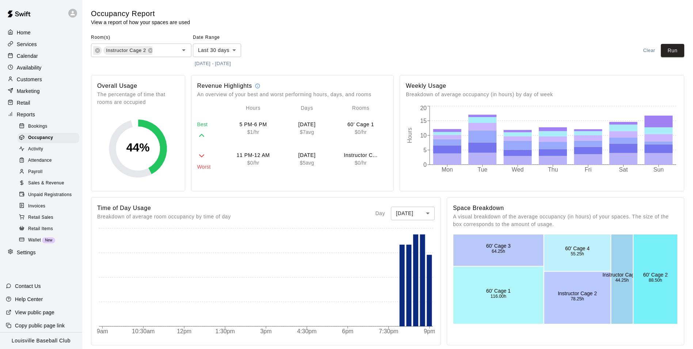
click at [429, 215] on body "Home Services Calendar Availability Customers Marketing Retail Reports Bookings…" at bounding box center [346, 307] width 693 height 615
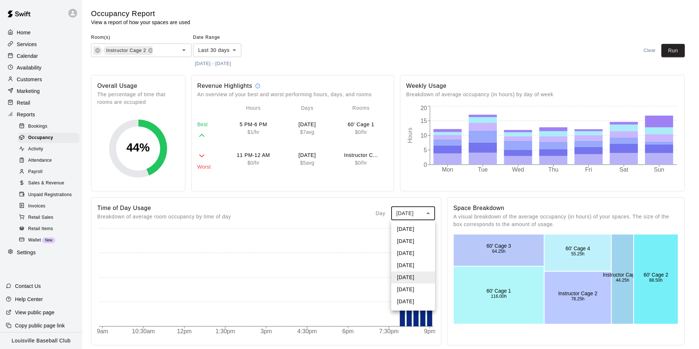
click at [411, 289] on li "Saturday" at bounding box center [413, 289] width 44 height 12
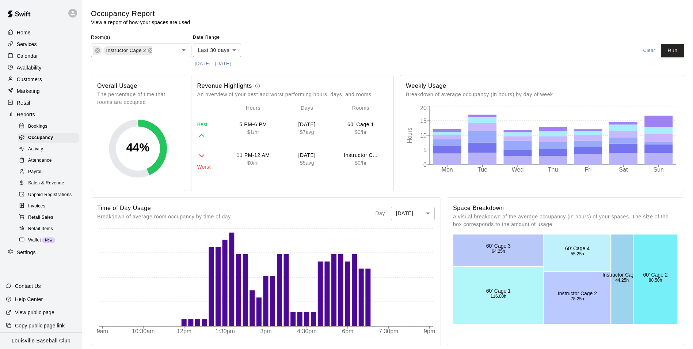
click at [424, 218] on body "Home Services Calendar Availability Customers Marketing Retail Reports Bookings…" at bounding box center [346, 307] width 693 height 615
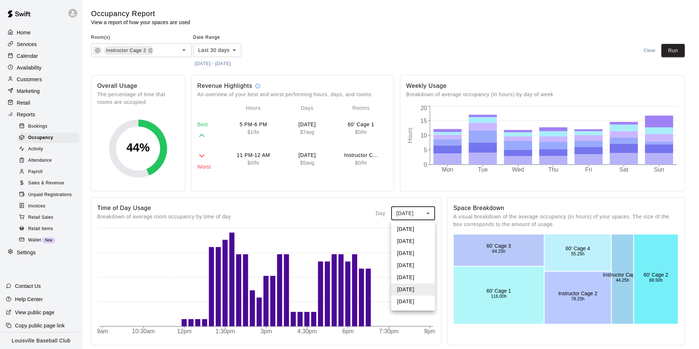
click at [408, 305] on li "Sunday" at bounding box center [413, 301] width 44 height 12
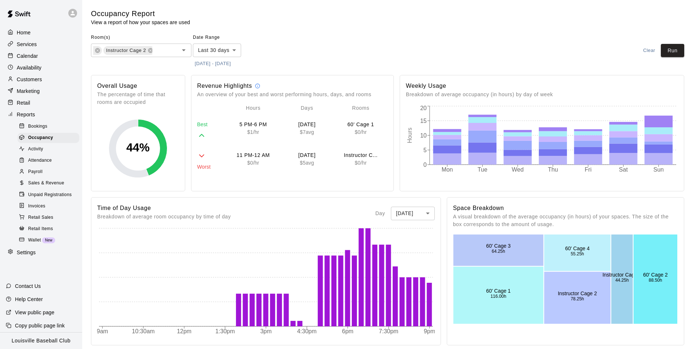
click at [33, 59] on p "Calendar" at bounding box center [27, 55] width 21 height 7
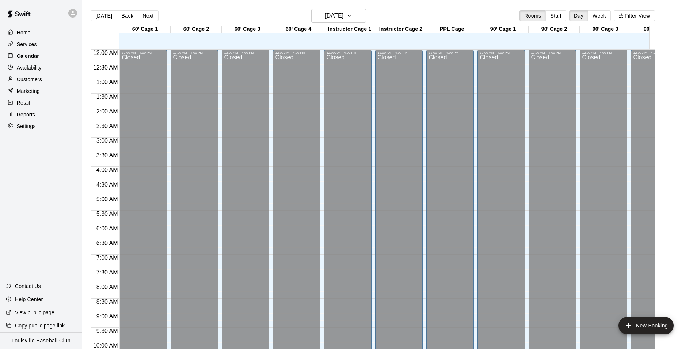
scroll to position [371, 0]
